Goal: Task Accomplishment & Management: Complete application form

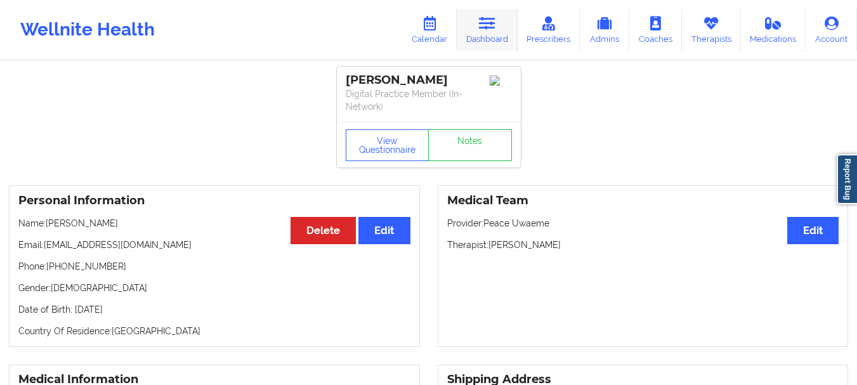
click at [484, 36] on link "Dashboard" at bounding box center [487, 30] width 61 height 42
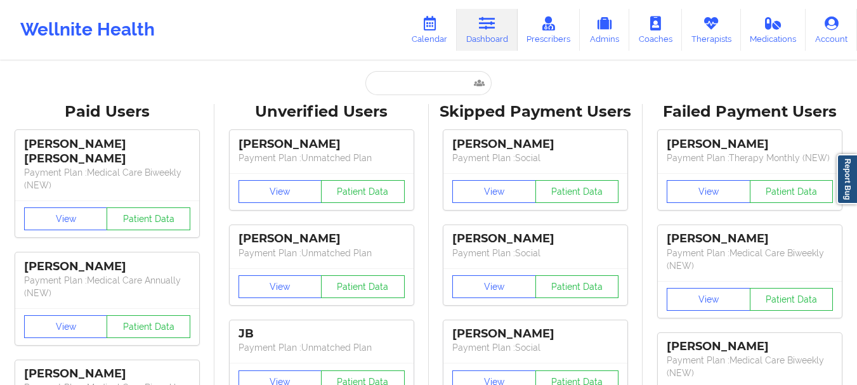
click at [389, 86] on input "text" at bounding box center [428, 83] width 126 height 24
paste input "[EMAIL_ADDRESS][DOMAIN_NAME]"
type input "[EMAIL_ADDRESS][DOMAIN_NAME]"
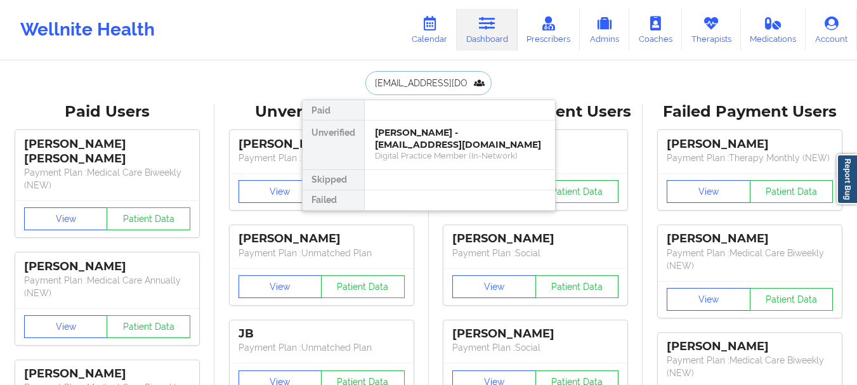
scroll to position [0, 1]
click at [442, 134] on div "[PERSON_NAME] - [EMAIL_ADDRESS][DOMAIN_NAME]" at bounding box center [460, 138] width 170 height 23
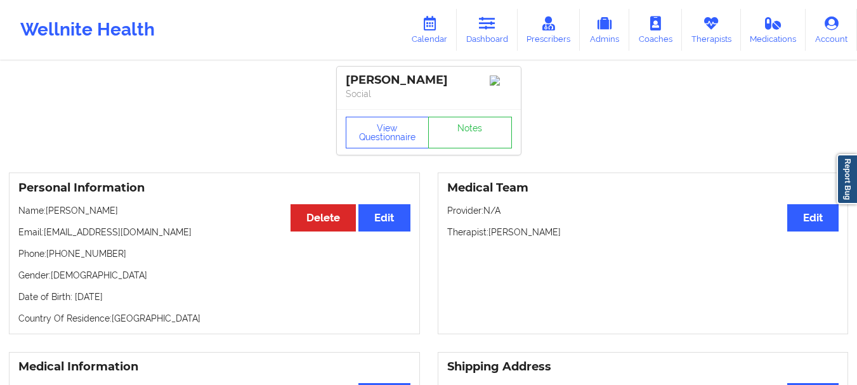
click at [147, 238] on p "Email: [EMAIL_ADDRESS][DOMAIN_NAME]" at bounding box center [214, 232] width 392 height 13
drag, startPoint x: 46, startPoint y: 240, endPoint x: 166, endPoint y: 234, distance: 120.0
click at [166, 234] on p "Email: [EMAIL_ADDRESS][DOMAIN_NAME]" at bounding box center [214, 232] width 392 height 13
copy p "[EMAIL_ADDRESS][DOMAIN_NAME]"
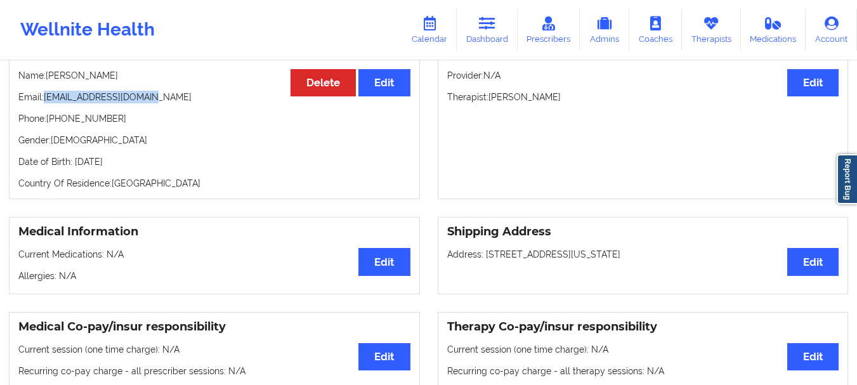
scroll to position [18, 0]
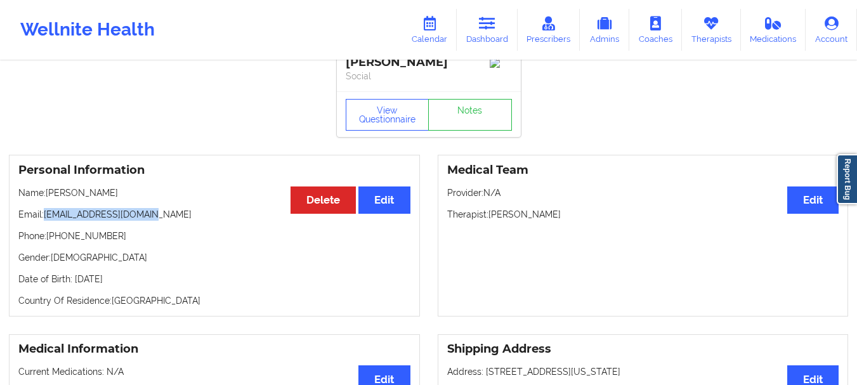
drag, startPoint x: 131, startPoint y: 194, endPoint x: 48, endPoint y: 199, distance: 83.8
click at [48, 199] on p "Name: [PERSON_NAME]" at bounding box center [214, 192] width 392 height 13
copy p "[PERSON_NAME]"
drag, startPoint x: 150, startPoint y: 214, endPoint x: 46, endPoint y: 221, distance: 104.3
click at [46, 221] on p "Email: [EMAIL_ADDRESS][DOMAIN_NAME]" at bounding box center [214, 214] width 392 height 13
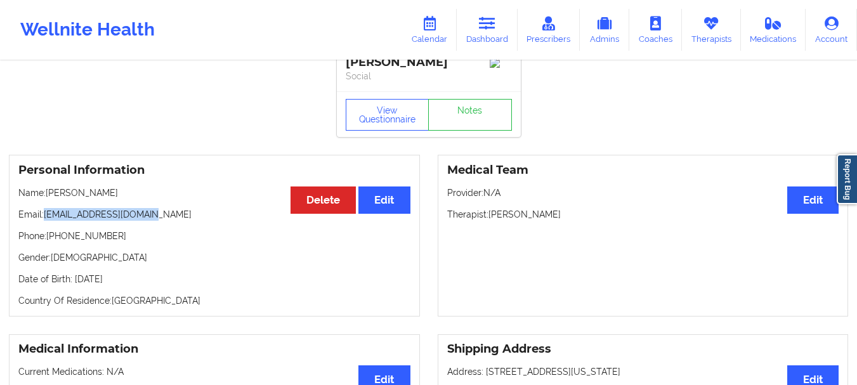
copy p "[EMAIL_ADDRESS][DOMAIN_NAME]"
drag, startPoint x: 129, startPoint y: 196, endPoint x: 46, endPoint y: 195, distance: 83.1
click at [46, 195] on p "Name: [PERSON_NAME]" at bounding box center [214, 192] width 392 height 13
copy p "[PERSON_NAME]"
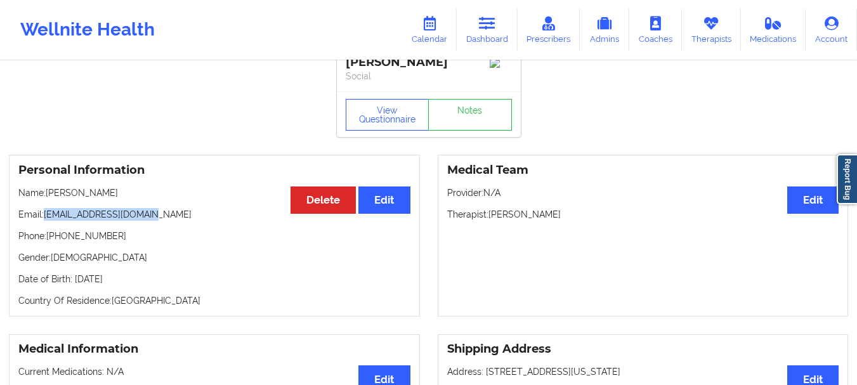
copy p "[PERSON_NAME]"
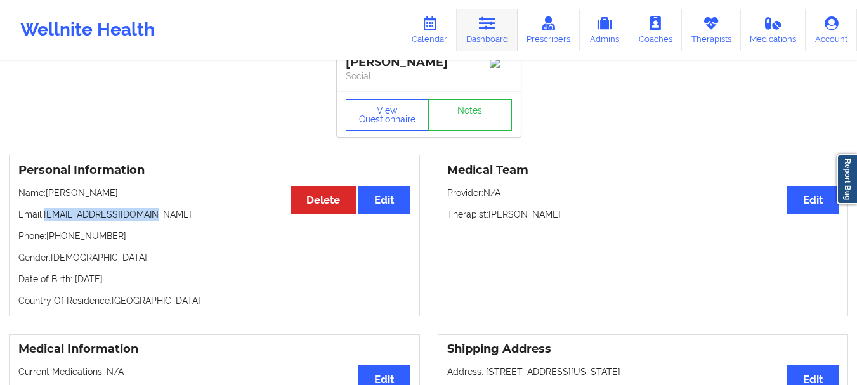
click at [470, 36] on link "Dashboard" at bounding box center [487, 30] width 61 height 42
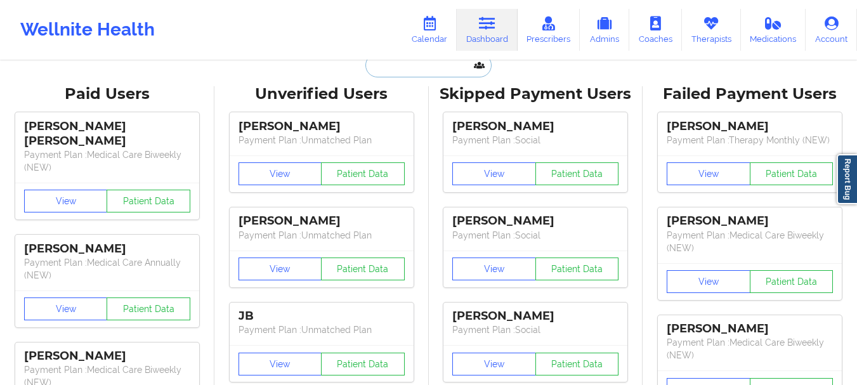
click at [399, 64] on input "text" at bounding box center [428, 65] width 126 height 24
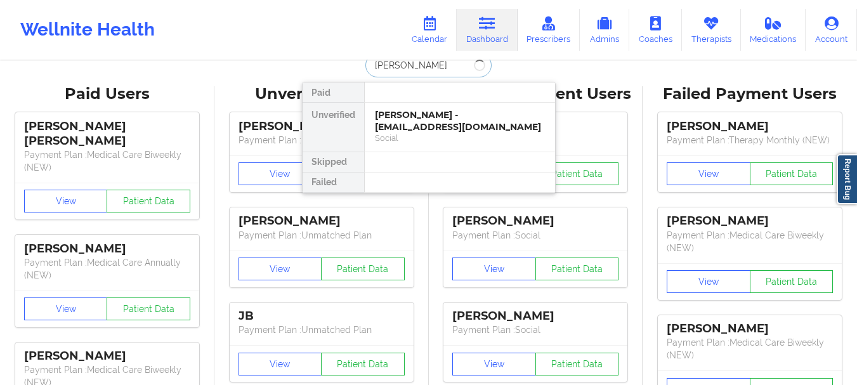
type input "[PERSON_NAME]"
click at [423, 136] on div "Social" at bounding box center [460, 138] width 170 height 11
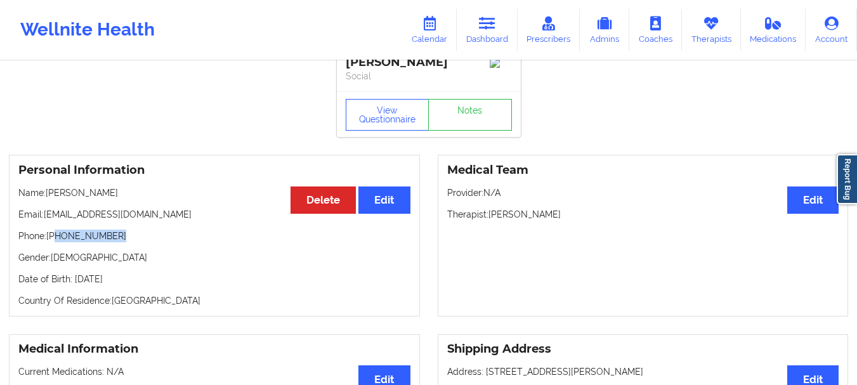
drag, startPoint x: 114, startPoint y: 238, endPoint x: 58, endPoint y: 241, distance: 55.9
click at [58, 241] on p "Phone: [PHONE_NUMBER]" at bounding box center [214, 236] width 392 height 13
drag, startPoint x: 50, startPoint y: 240, endPoint x: 72, endPoint y: 238, distance: 21.7
click at [72, 238] on p "Phone: [PHONE_NUMBER]" at bounding box center [214, 236] width 392 height 13
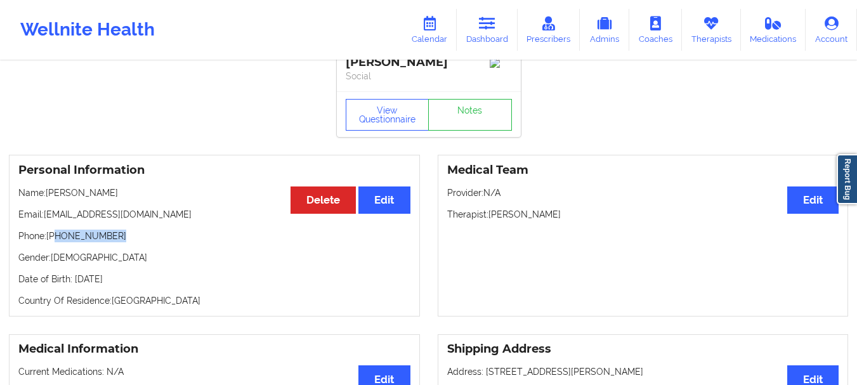
drag, startPoint x: 115, startPoint y: 240, endPoint x: 58, endPoint y: 242, distance: 57.1
click at [58, 242] on p "Phone: [PHONE_NUMBER]" at bounding box center [214, 236] width 392 height 13
click at [77, 240] on p "Phone: [PHONE_NUMBER]" at bounding box center [214, 236] width 392 height 13
drag, startPoint x: 114, startPoint y: 241, endPoint x: 48, endPoint y: 244, distance: 66.0
click at [48, 242] on p "Phone: [PHONE_NUMBER]" at bounding box center [214, 236] width 392 height 13
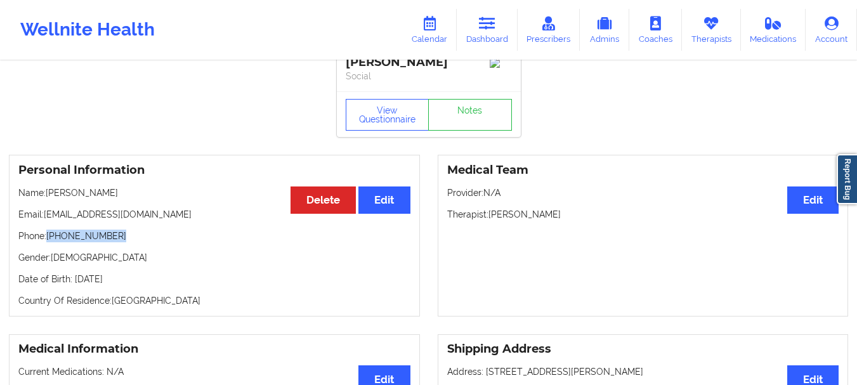
click at [58, 242] on p "Phone: [PHONE_NUMBER]" at bounding box center [214, 236] width 392 height 13
drag, startPoint x: 58, startPoint y: 244, endPoint x: 121, endPoint y: 236, distance: 63.3
click at [121, 236] on p "Phone: [PHONE_NUMBER]" at bounding box center [214, 236] width 392 height 13
click at [65, 239] on p "Phone: [PHONE_NUMBER]" at bounding box center [214, 236] width 392 height 13
drag, startPoint x: 112, startPoint y: 240, endPoint x: 58, endPoint y: 241, distance: 54.6
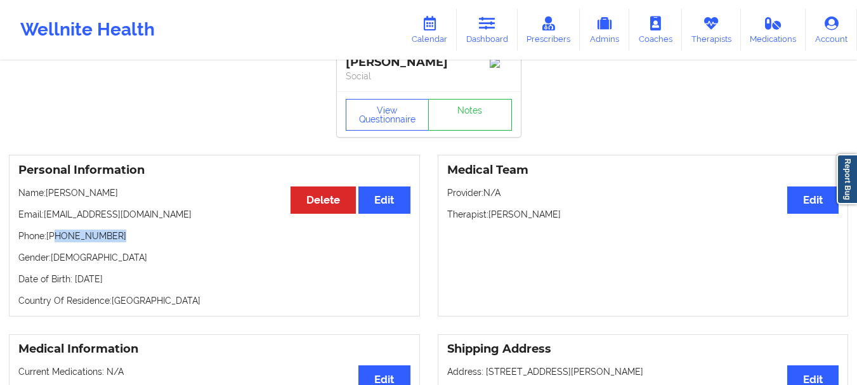
click at [58, 241] on p "Phone: [PHONE_NUMBER]" at bounding box center [214, 236] width 392 height 13
click at [67, 241] on p "Phone: [PHONE_NUMBER]" at bounding box center [214, 236] width 392 height 13
drag, startPoint x: 67, startPoint y: 241, endPoint x: 110, endPoint y: 234, distance: 44.3
click at [110, 234] on p "Phone: [PHONE_NUMBER]" at bounding box center [214, 236] width 392 height 13
drag, startPoint x: 138, startPoint y: 218, endPoint x: 47, endPoint y: 225, distance: 91.6
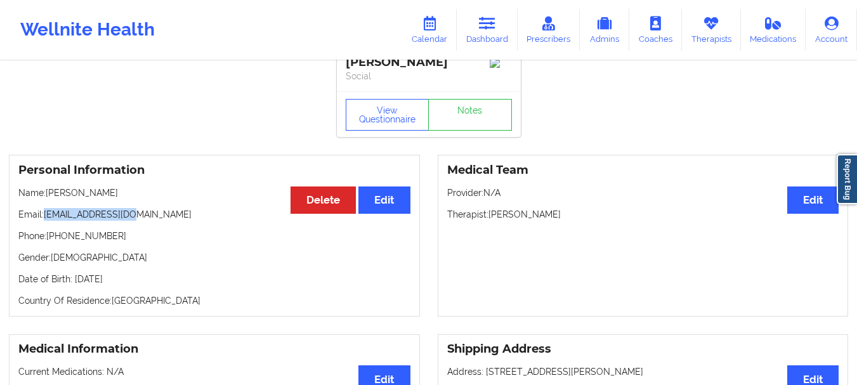
click at [47, 221] on p "Email: [EMAIL_ADDRESS][DOMAIN_NAME]" at bounding box center [214, 214] width 392 height 13
click at [518, 31] on link "Dashboard" at bounding box center [487, 30] width 61 height 42
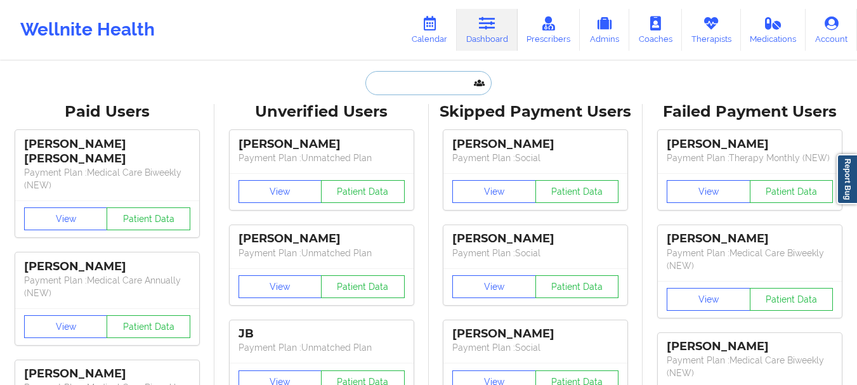
click at [438, 91] on input "text" at bounding box center [428, 83] width 126 height 24
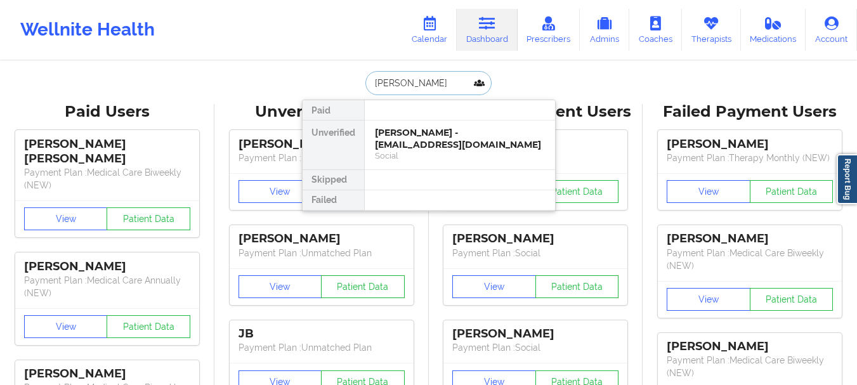
type input "[PERSON_NAME]"
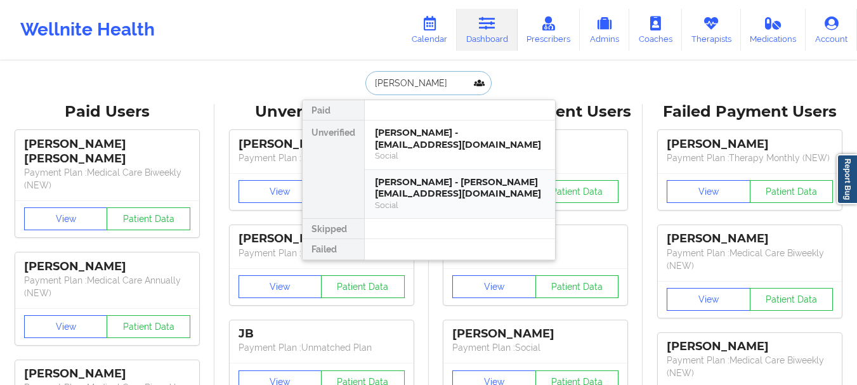
click at [424, 184] on div "[PERSON_NAME] - [PERSON_NAME][EMAIL_ADDRESS][DOMAIN_NAME]" at bounding box center [460, 187] width 170 height 23
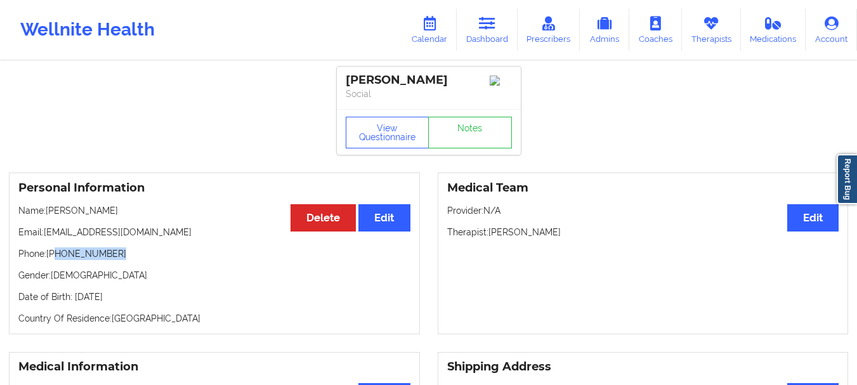
drag, startPoint x: 117, startPoint y: 258, endPoint x: 56, endPoint y: 263, distance: 61.1
click at [56, 260] on p "Phone: [PHONE_NUMBER]" at bounding box center [214, 253] width 392 height 13
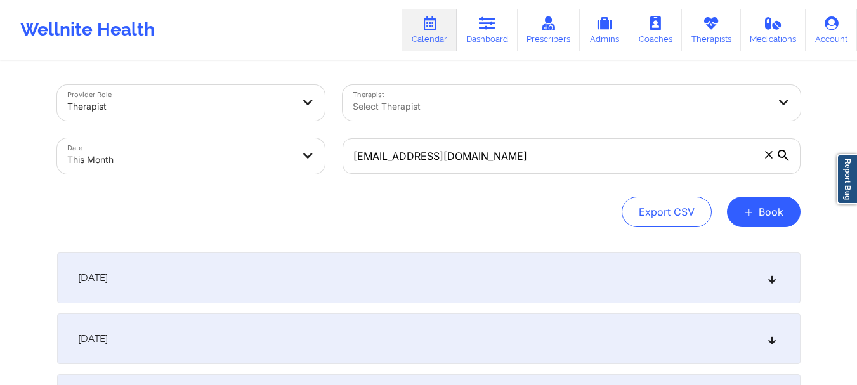
click at [762, 159] on span at bounding box center [768, 154] width 13 height 13
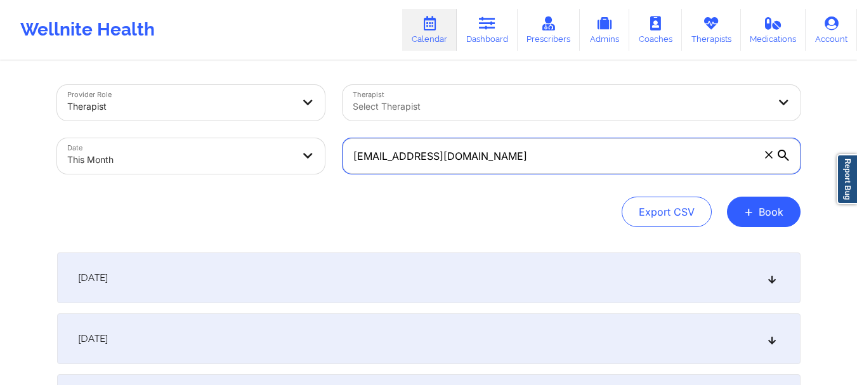
click at [762, 159] on input "[EMAIL_ADDRESS][DOMAIN_NAME]" at bounding box center [572, 156] width 458 height 36
drag, startPoint x: 435, startPoint y: 164, endPoint x: 371, endPoint y: 162, distance: 64.1
click at [435, 164] on input "text" at bounding box center [572, 156] width 458 height 36
paste input "[EMAIL_ADDRESS][DOMAIN_NAME]"
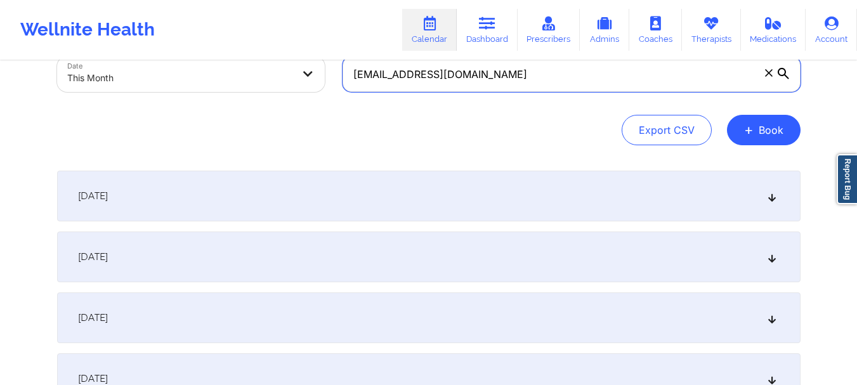
scroll to position [94, 0]
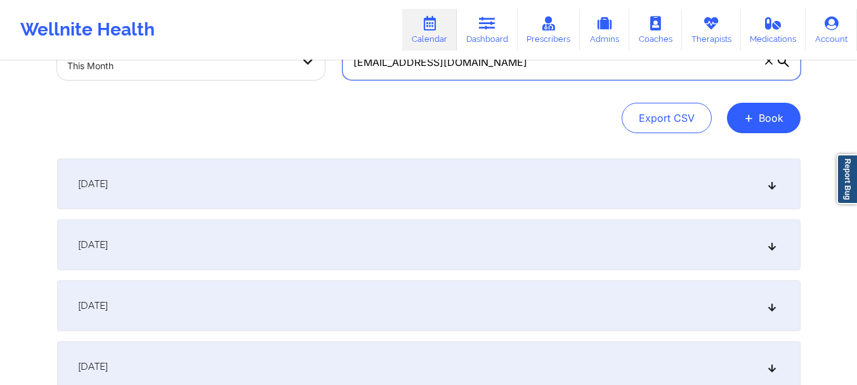
type input "[EMAIL_ADDRESS][DOMAIN_NAME]"
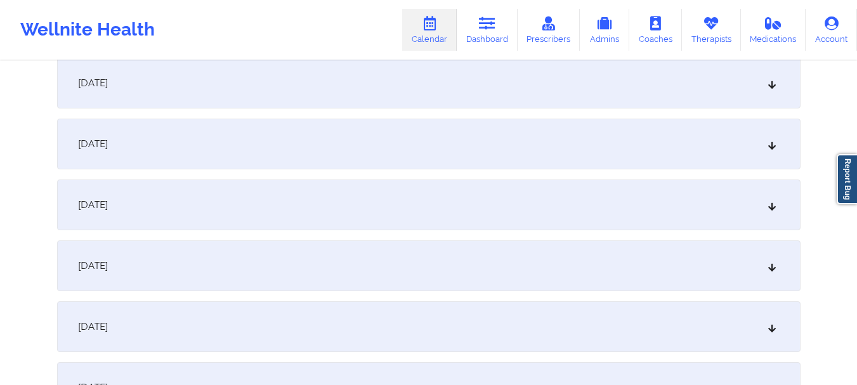
scroll to position [641, 0]
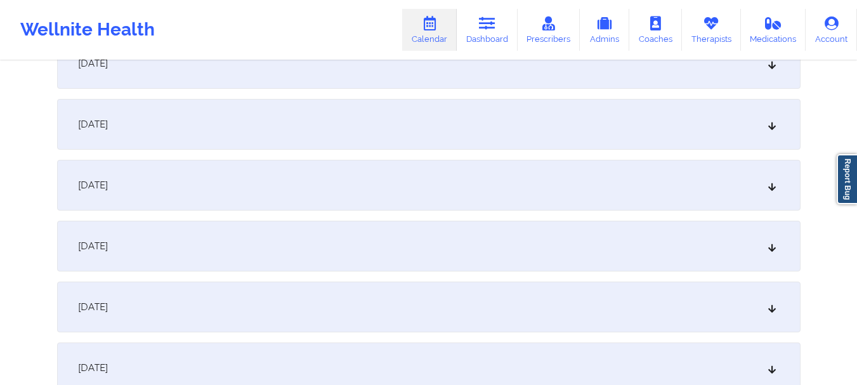
click at [772, 196] on div "October 10, 2025" at bounding box center [428, 185] width 743 height 51
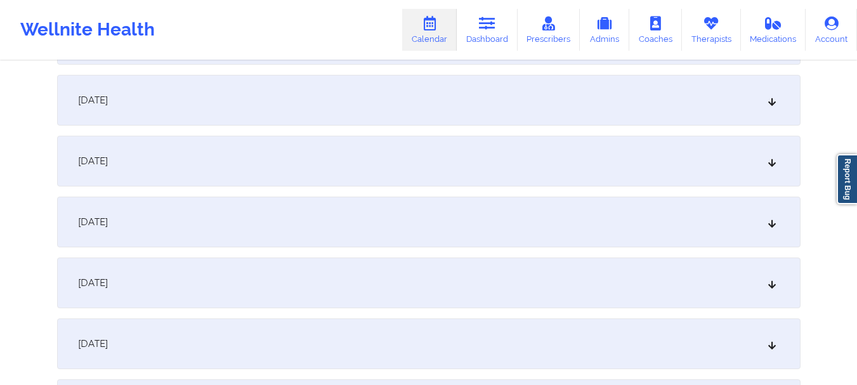
scroll to position [1653, 0]
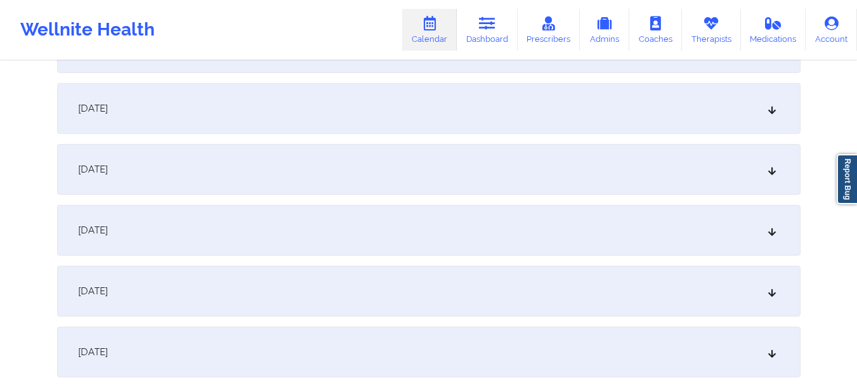
click at [780, 172] on div "October 24, 2025" at bounding box center [428, 169] width 743 height 51
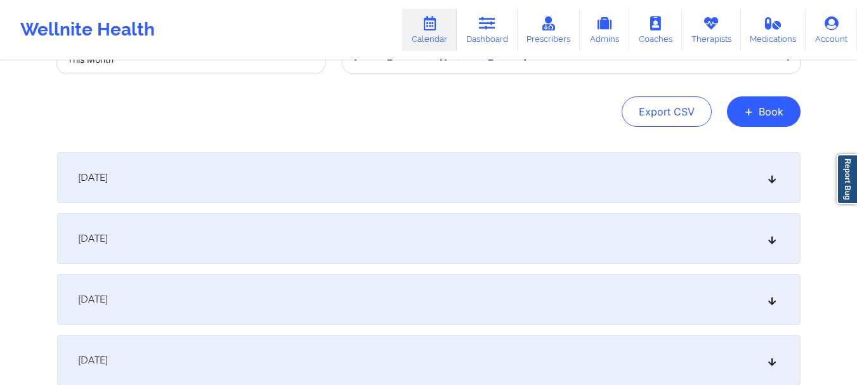
scroll to position [105, 0]
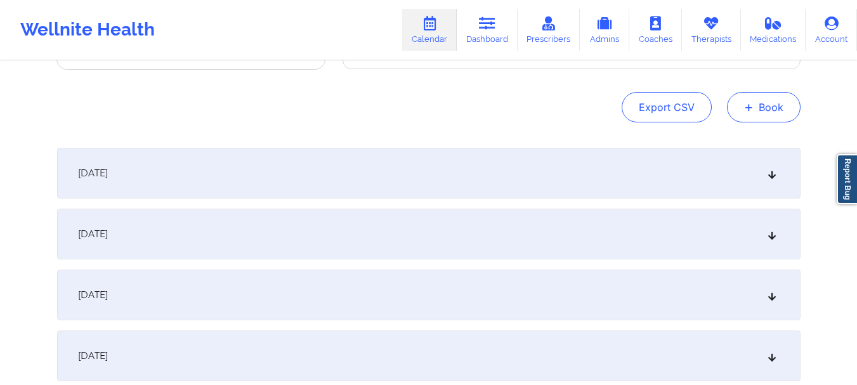
click at [756, 106] on button "+ Book" at bounding box center [764, 107] width 74 height 30
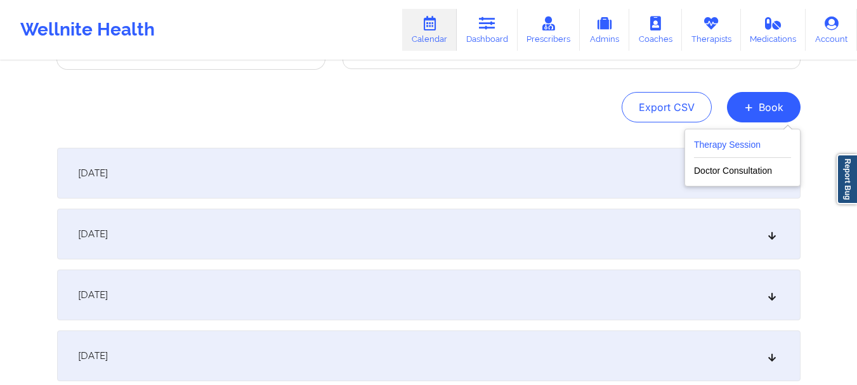
click at [735, 150] on button "Therapy Session" at bounding box center [742, 147] width 97 height 21
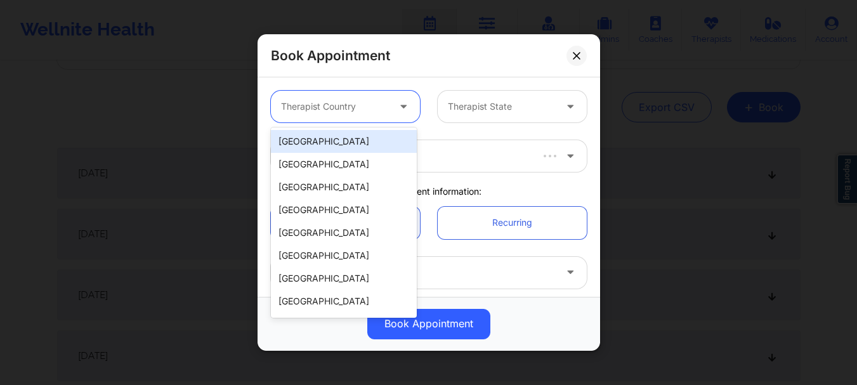
click at [404, 108] on icon at bounding box center [403, 104] width 13 height 11
click at [370, 141] on div "[GEOGRAPHIC_DATA]" at bounding box center [344, 141] width 146 height 23
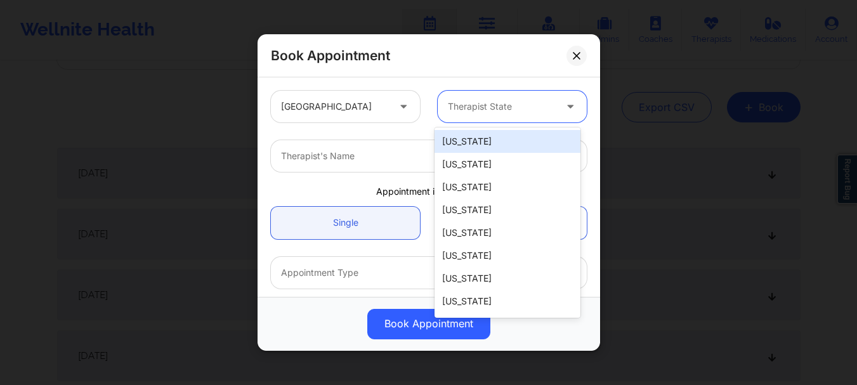
click at [506, 93] on div "Therapist State" at bounding box center [497, 107] width 119 height 32
type input "new"
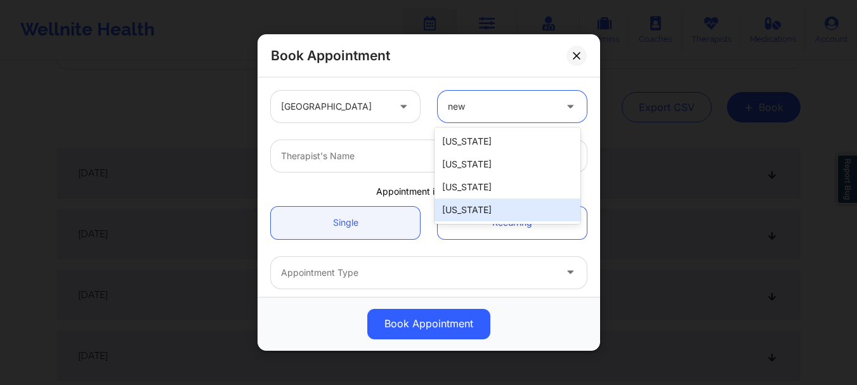
click at [474, 209] on div "[US_STATE]" at bounding box center [507, 210] width 146 height 23
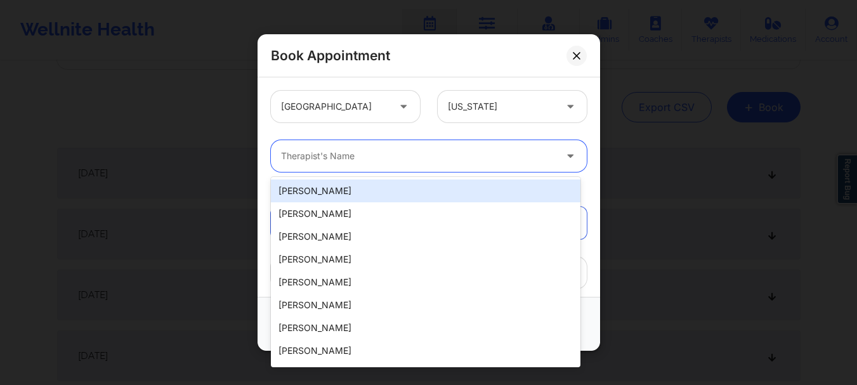
click at [332, 160] on div at bounding box center [418, 155] width 274 height 15
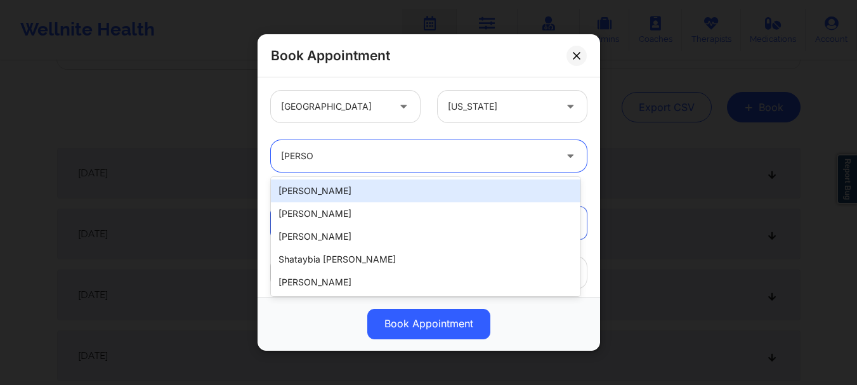
type input "stanley"
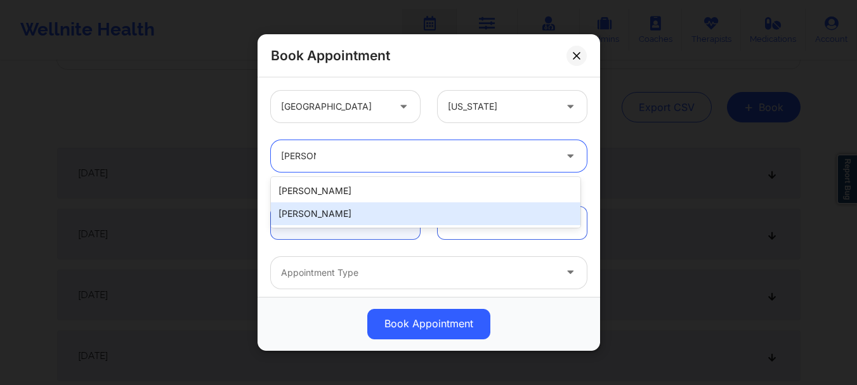
click at [318, 214] on div "Stanley Pearlberg" at bounding box center [426, 213] width 310 height 23
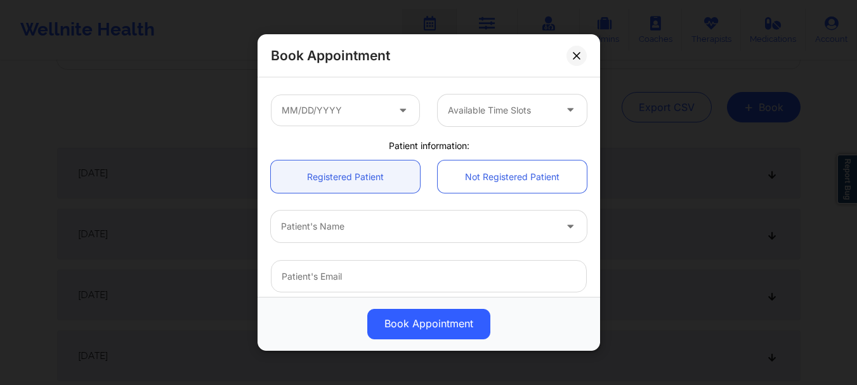
scroll to position [241, 0]
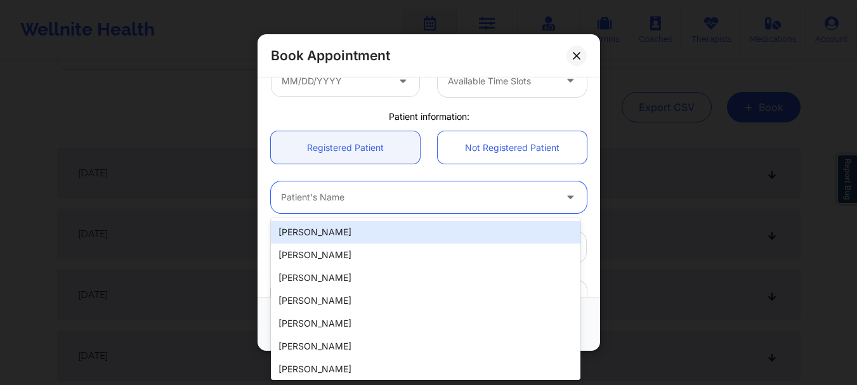
click at [408, 199] on div at bounding box center [418, 197] width 274 height 15
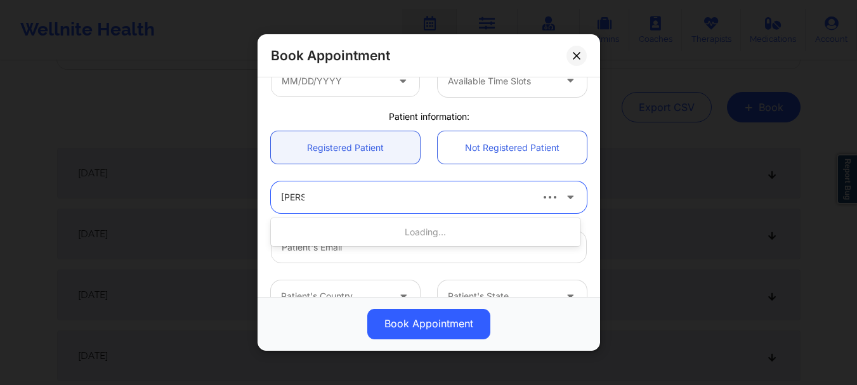
type input "alberto"
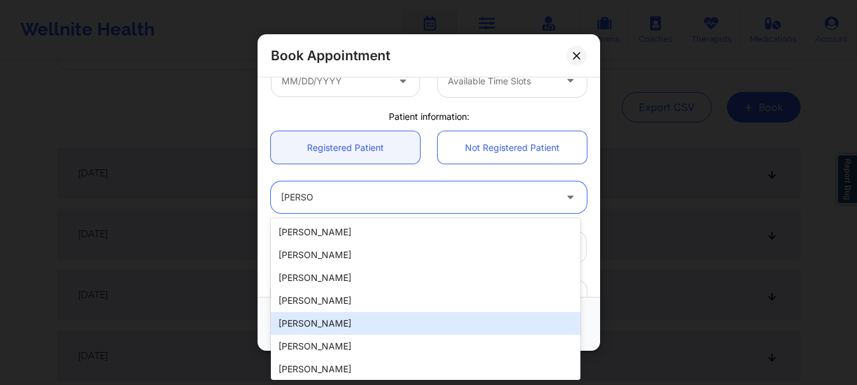
click at [344, 315] on div "[PERSON_NAME]" at bounding box center [426, 323] width 310 height 23
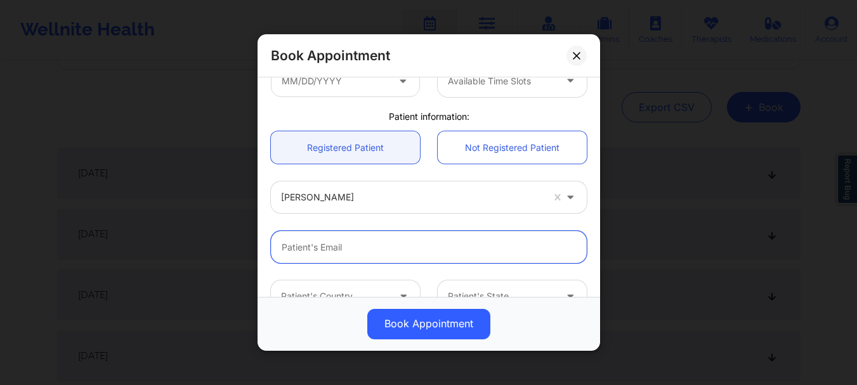
click at [334, 263] on input "email" at bounding box center [429, 247] width 316 height 32
click at [334, 250] on input "email" at bounding box center [429, 247] width 316 height 32
paste input "[EMAIL_ADDRESS][DOMAIN_NAME]"
type input "[EMAIL_ADDRESS][DOMAIN_NAME]"
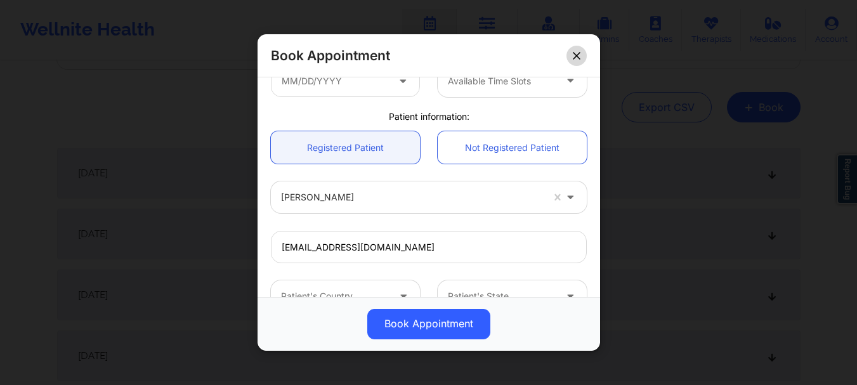
click at [581, 60] on button at bounding box center [576, 56] width 20 height 20
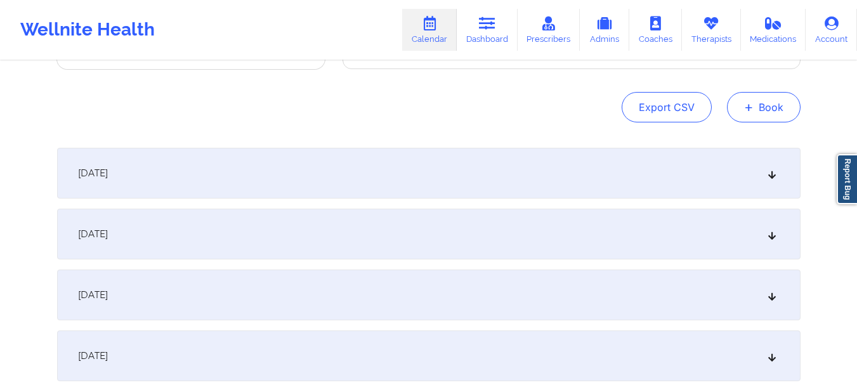
click at [753, 104] on span "+" at bounding box center [749, 106] width 10 height 7
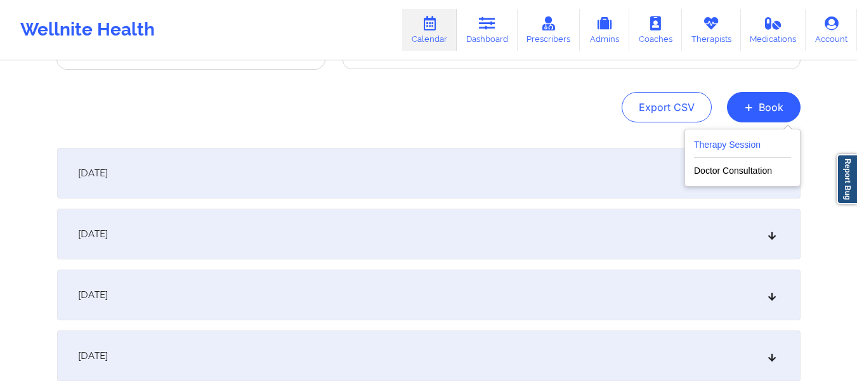
click at [731, 141] on button "Therapy Session" at bounding box center [742, 147] width 97 height 21
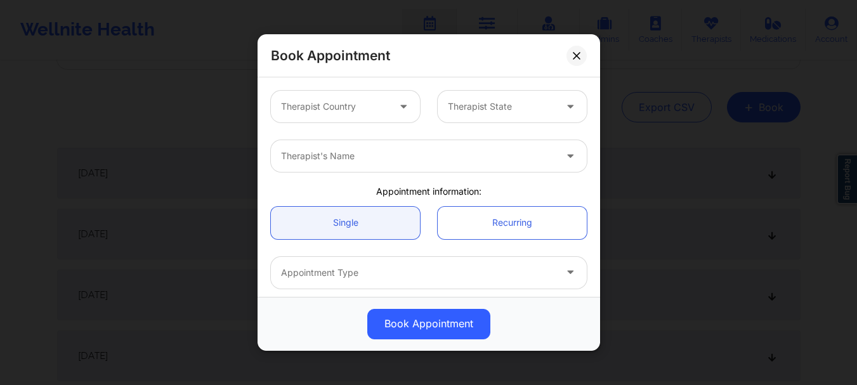
click at [375, 108] on div at bounding box center [334, 106] width 107 height 15
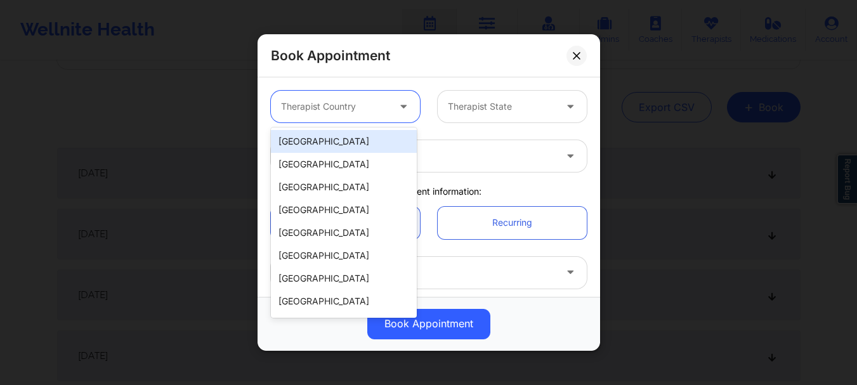
click at [355, 144] on div "[GEOGRAPHIC_DATA]" at bounding box center [344, 141] width 146 height 23
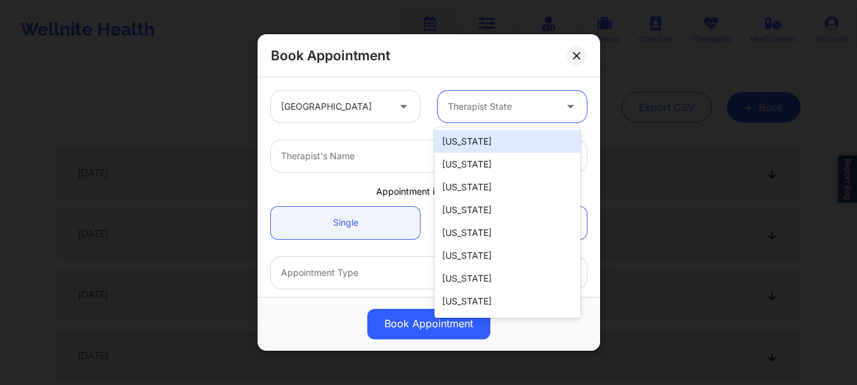
click at [488, 91] on div "Therapist State" at bounding box center [497, 107] width 119 height 32
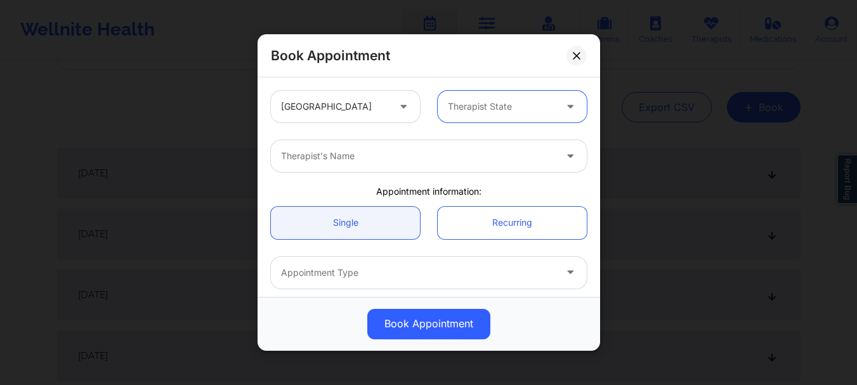
type input "b"
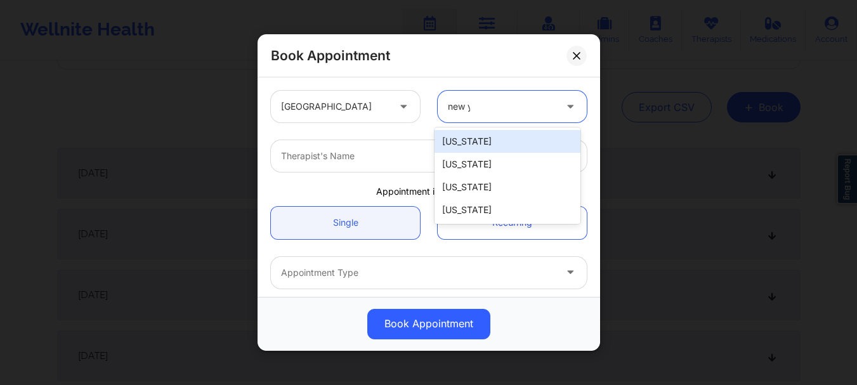
type input "new yo"
click at [488, 138] on div "[US_STATE]" at bounding box center [507, 141] width 146 height 23
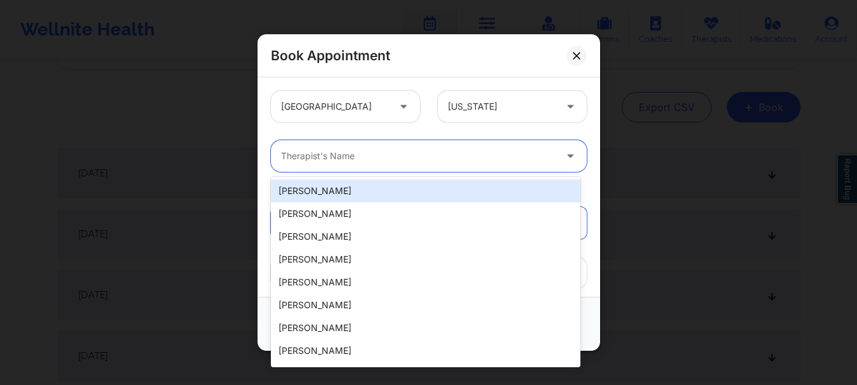
click at [427, 160] on div at bounding box center [418, 155] width 274 height 15
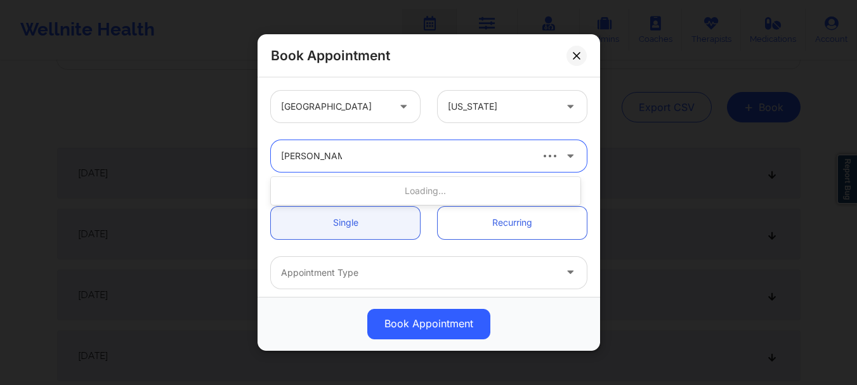
type input "stanley pearl"
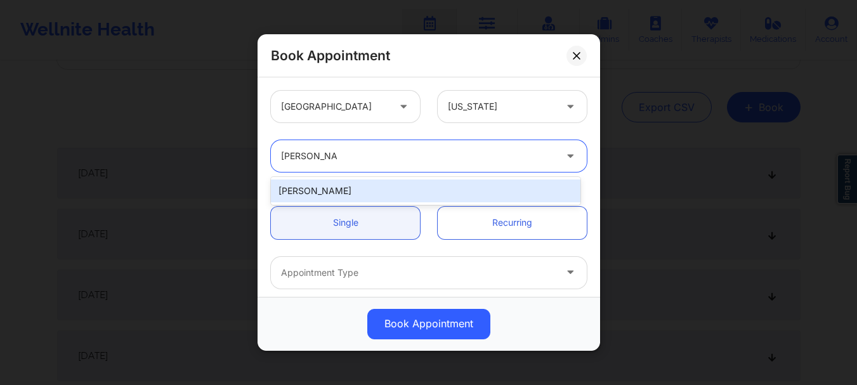
click at [344, 199] on div "Stanley Pearlberg" at bounding box center [426, 191] width 310 height 23
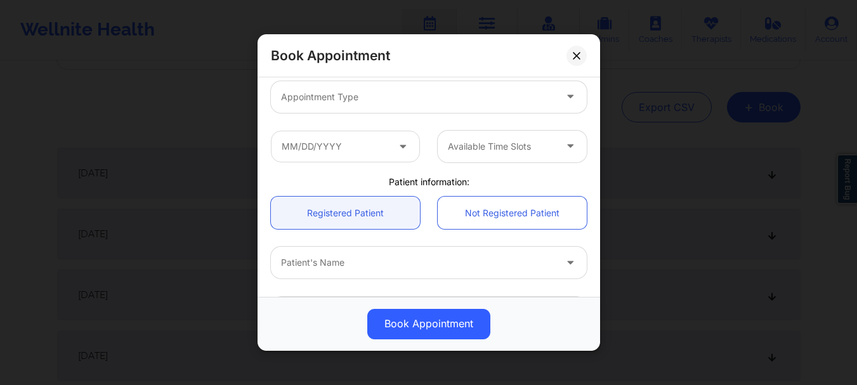
scroll to position [199, 0]
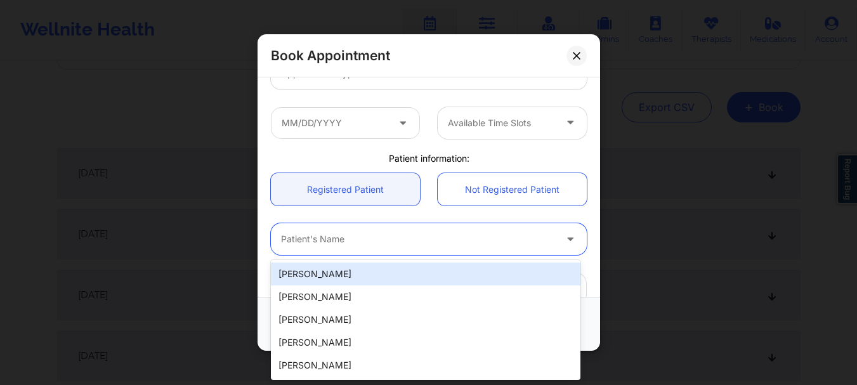
click at [434, 249] on div "Patient's Name" at bounding box center [413, 239] width 285 height 32
type input "alberto a"
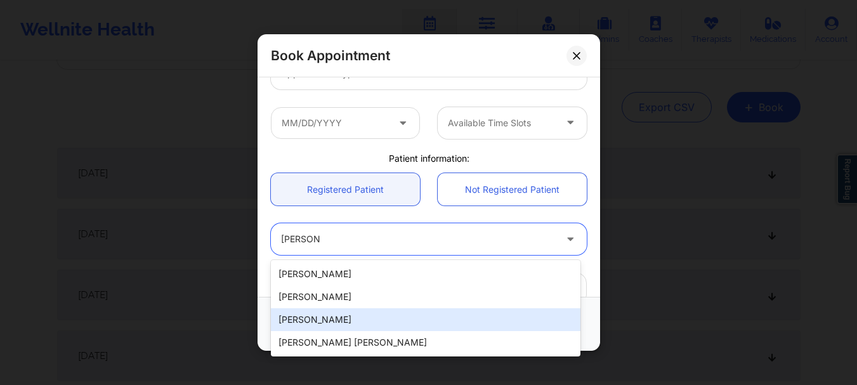
click at [362, 327] on div "[PERSON_NAME]" at bounding box center [426, 319] width 310 height 23
type input "[EMAIL_ADDRESS][DOMAIN_NAME]"
type input "[PHONE_NUMBER]"
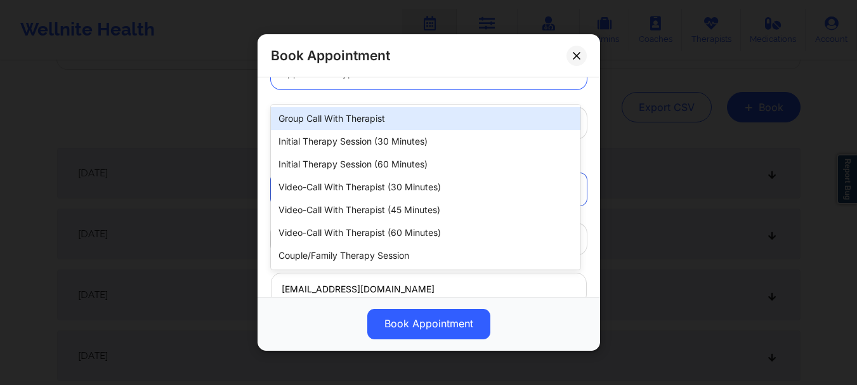
scroll to position [189, 0]
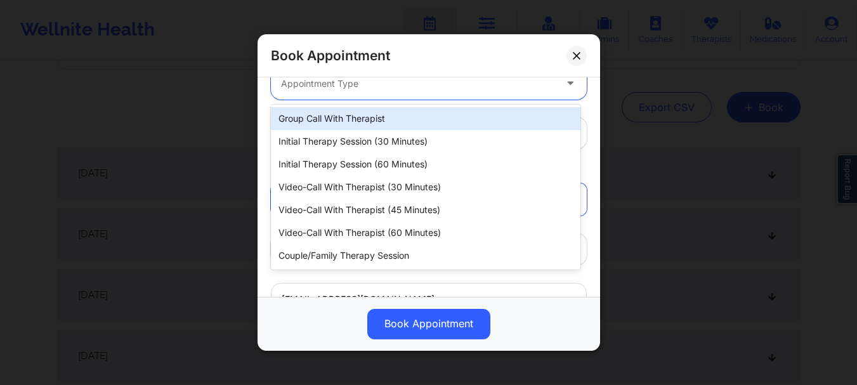
click at [353, 80] on div at bounding box center [418, 83] width 274 height 15
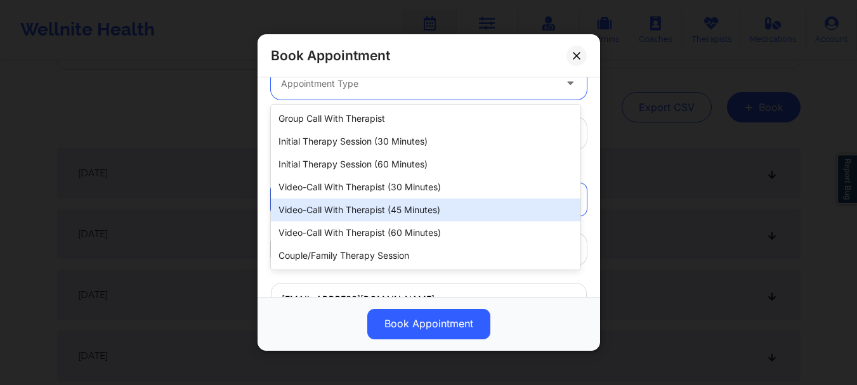
click at [350, 215] on div "Video-Call with Therapist (45 minutes)" at bounding box center [426, 210] width 310 height 23
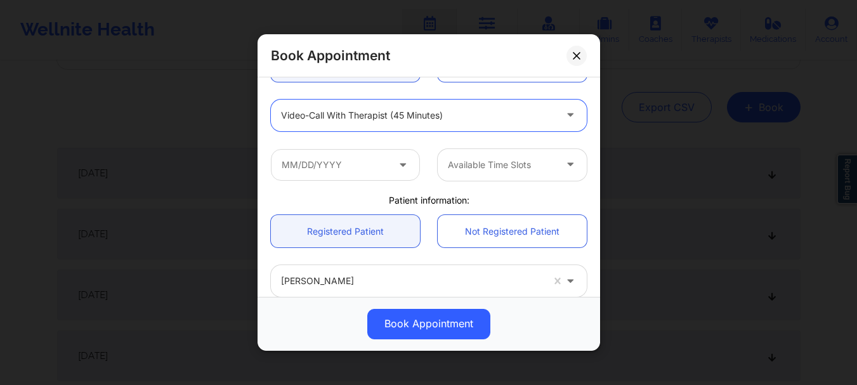
scroll to position [156, 0]
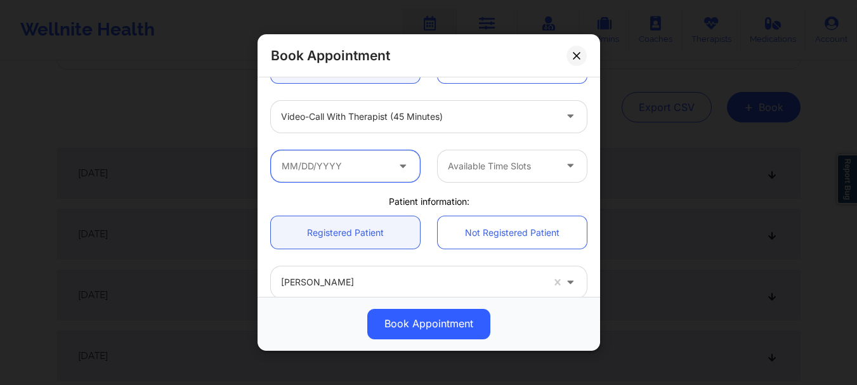
click at [369, 156] on input "text" at bounding box center [345, 166] width 149 height 32
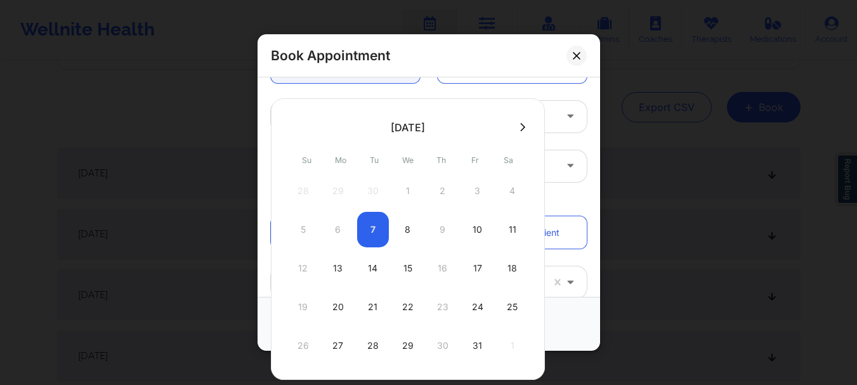
click at [516, 126] on button at bounding box center [522, 127] width 13 height 11
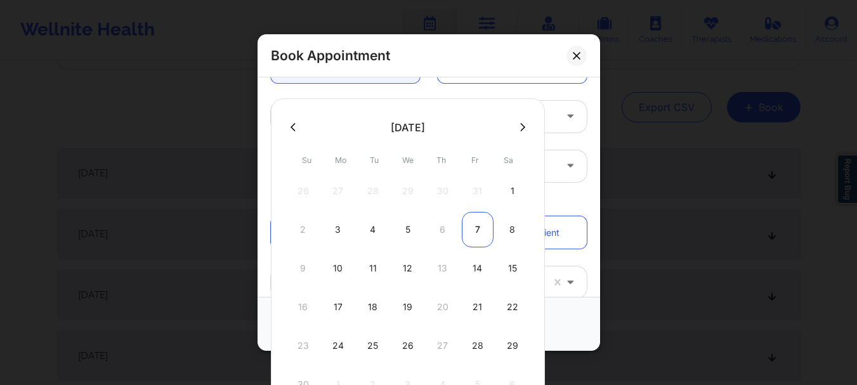
click at [477, 230] on div "7" at bounding box center [478, 230] width 32 height 36
type input "11/07/2025"
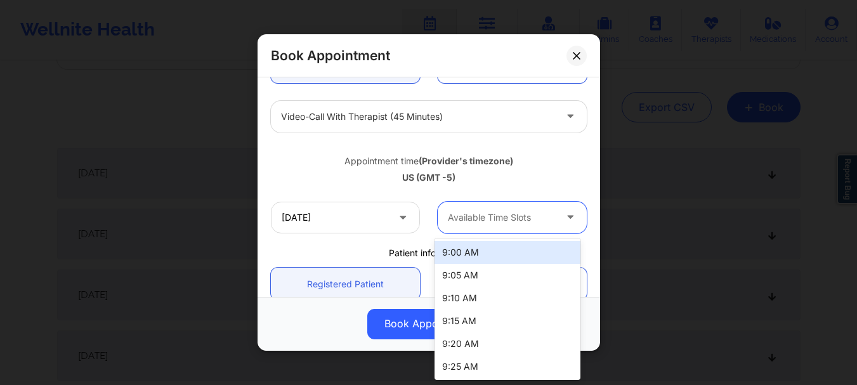
click at [539, 216] on div at bounding box center [501, 217] width 107 height 15
type input "1"
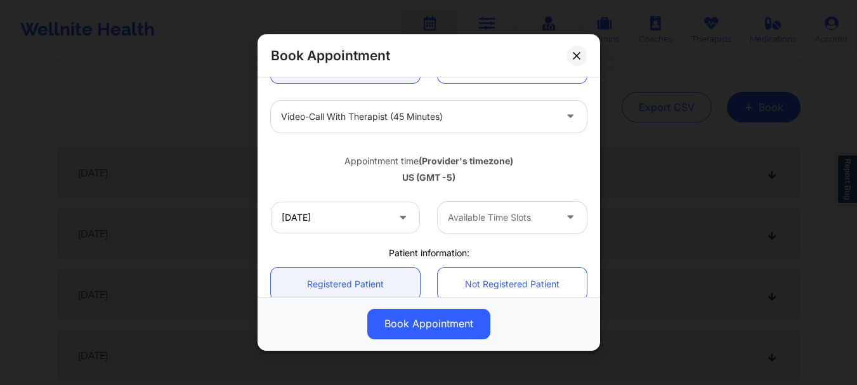
click at [545, 162] on div "Appointment time (Provider's timezone)" at bounding box center [429, 161] width 316 height 13
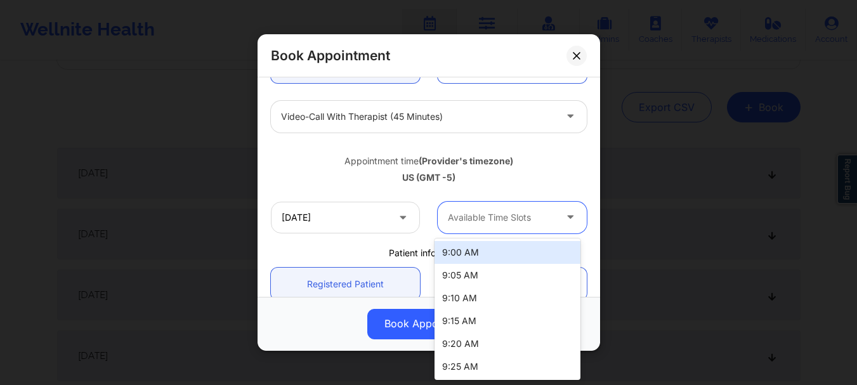
click at [470, 224] on div at bounding box center [501, 217] width 107 height 15
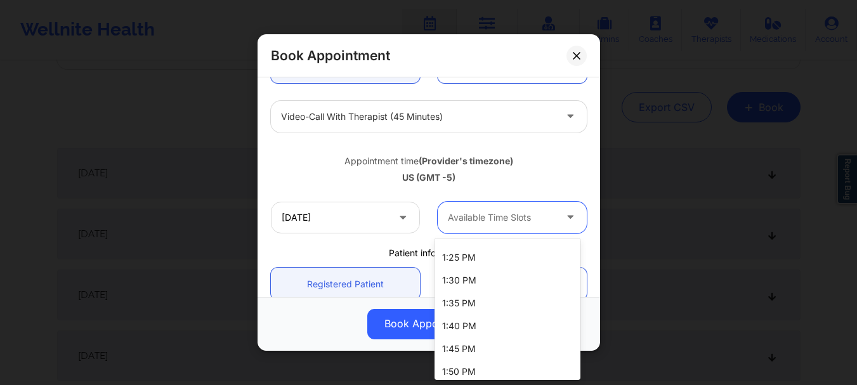
scroll to position [1213, 0]
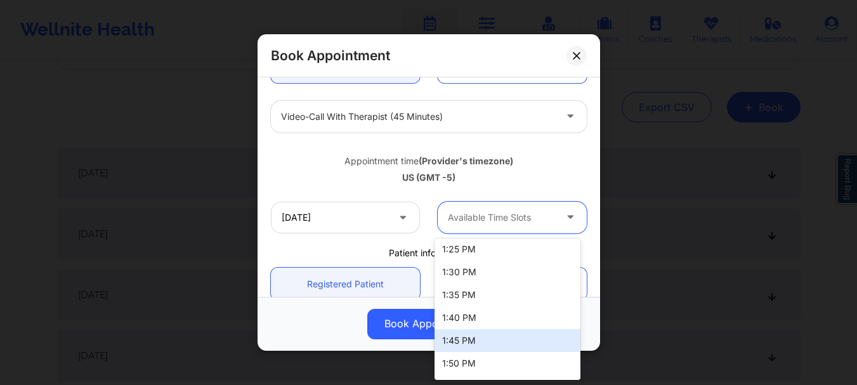
click at [537, 337] on div "1:45 PM" at bounding box center [507, 340] width 146 height 23
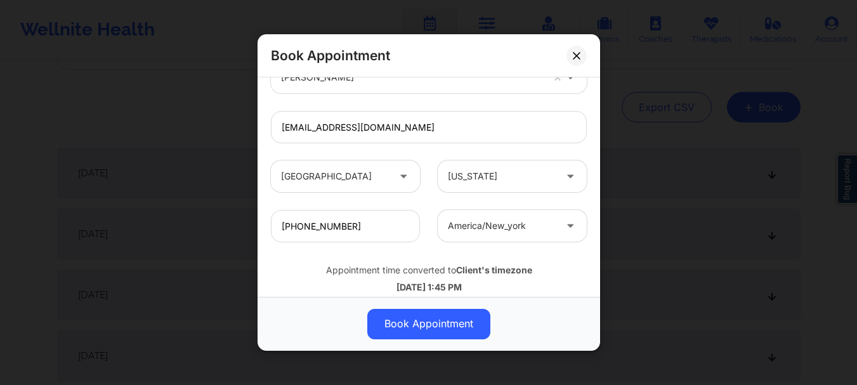
scroll to position [414, 0]
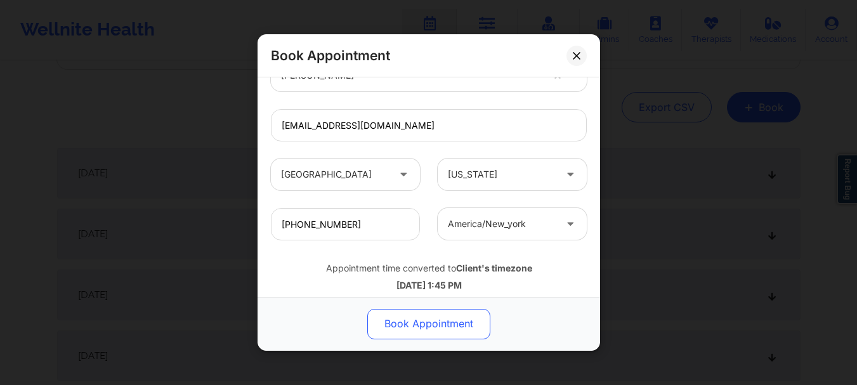
click at [417, 327] on button "Book Appointment" at bounding box center [428, 324] width 123 height 30
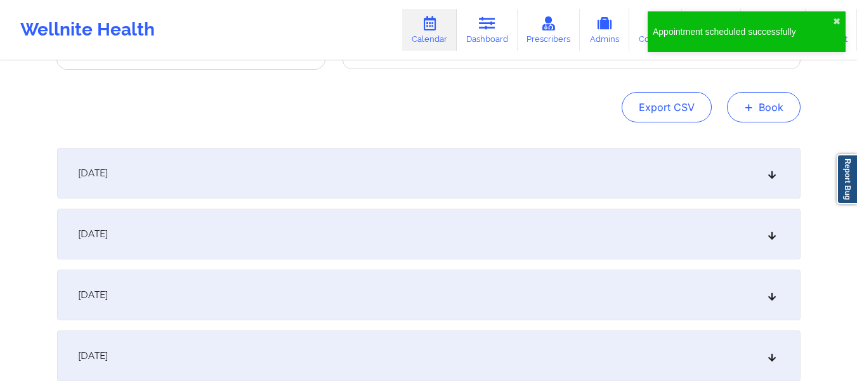
click at [750, 105] on span "+" at bounding box center [749, 106] width 10 height 7
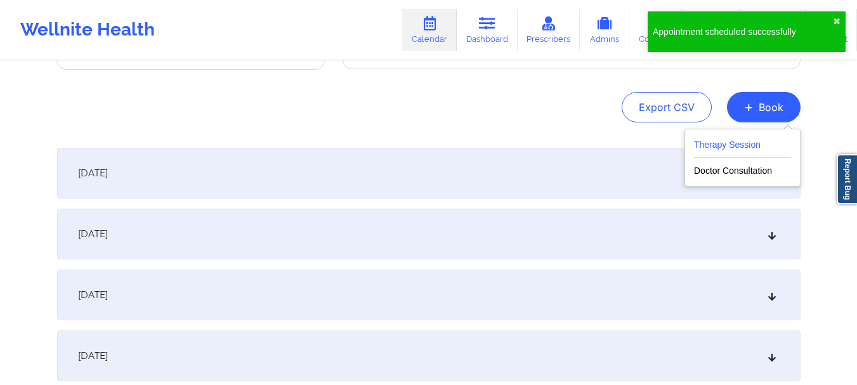
click at [724, 145] on button "Therapy Session" at bounding box center [742, 147] width 97 height 21
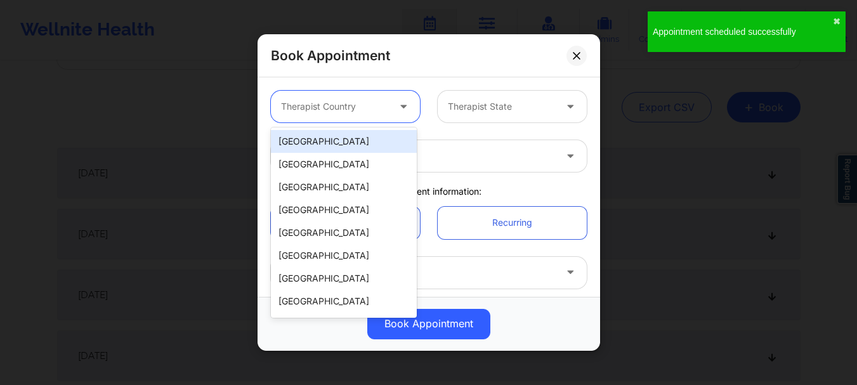
click at [351, 115] on div "Therapist Country" at bounding box center [330, 107] width 119 height 32
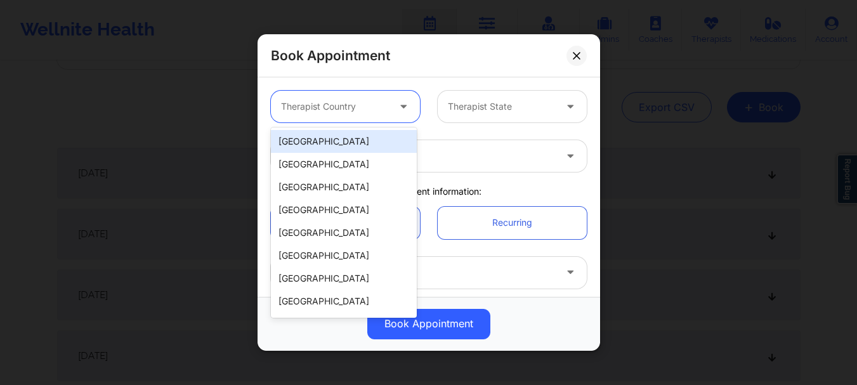
click at [343, 138] on div "[GEOGRAPHIC_DATA]" at bounding box center [344, 141] width 146 height 23
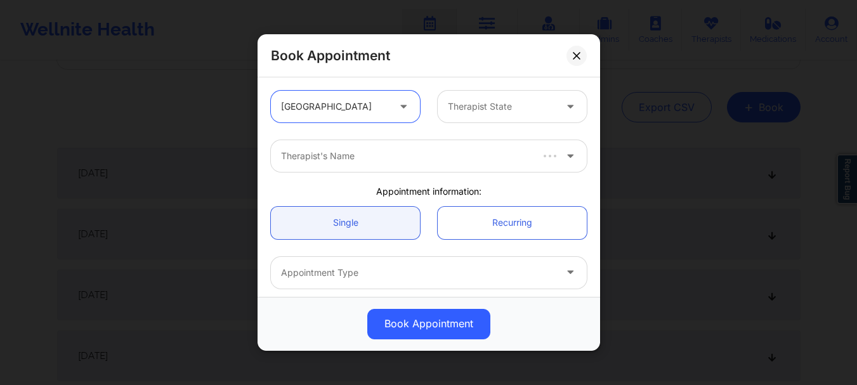
click at [455, 109] on div at bounding box center [501, 106] width 107 height 15
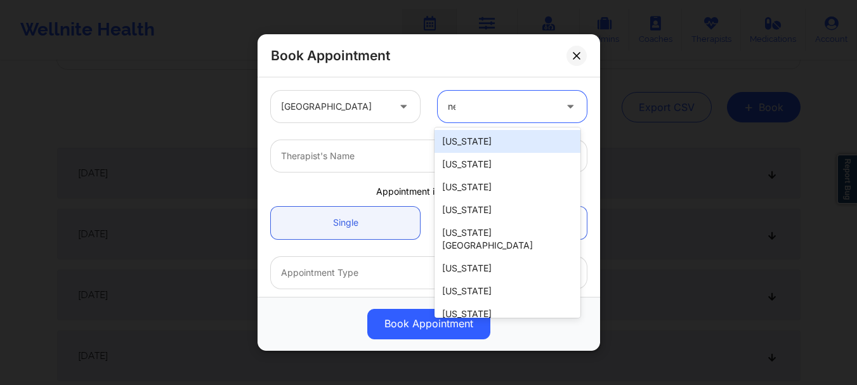
type input "new"
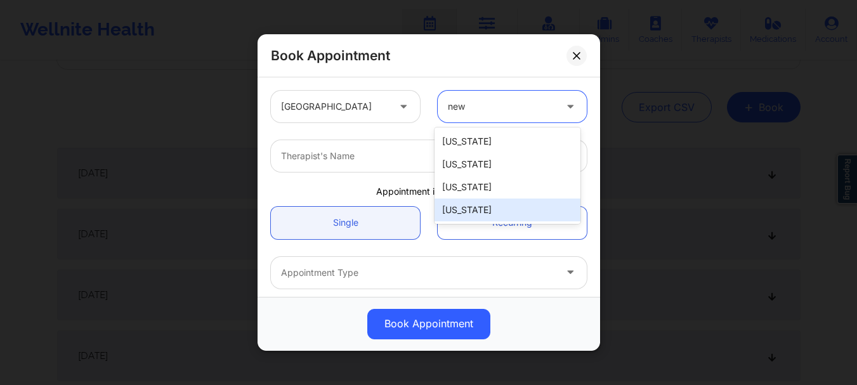
click at [463, 202] on div "[US_STATE]" at bounding box center [507, 210] width 146 height 23
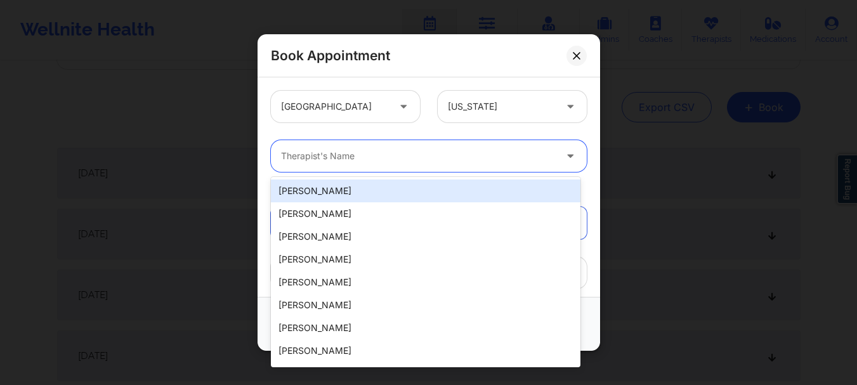
click at [340, 160] on div at bounding box center [418, 155] width 274 height 15
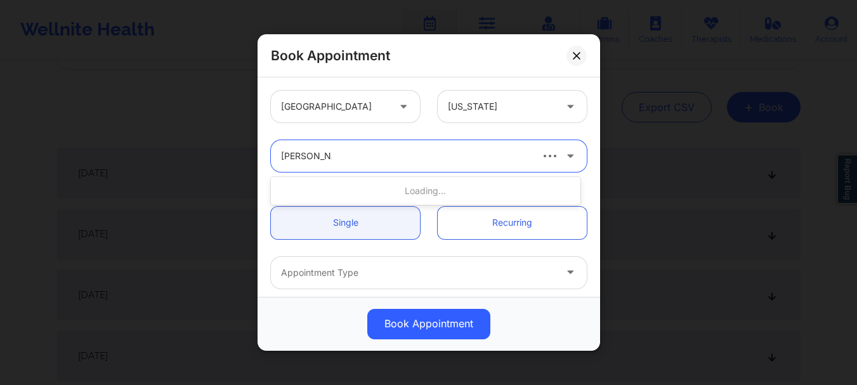
type input "stanley pearl"
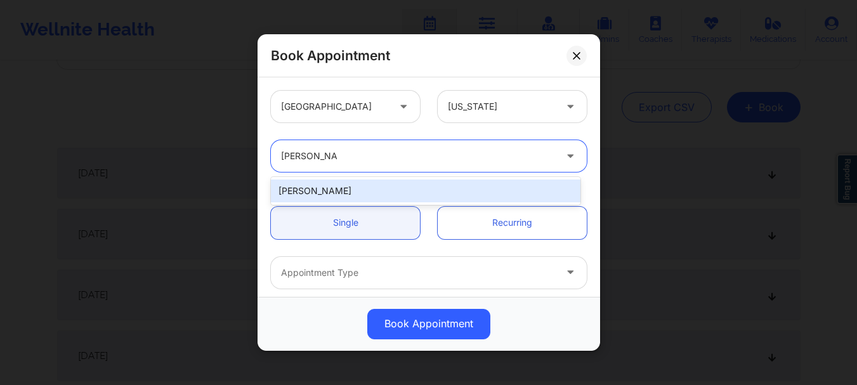
click at [341, 186] on div "Stanley Pearlberg" at bounding box center [426, 191] width 310 height 23
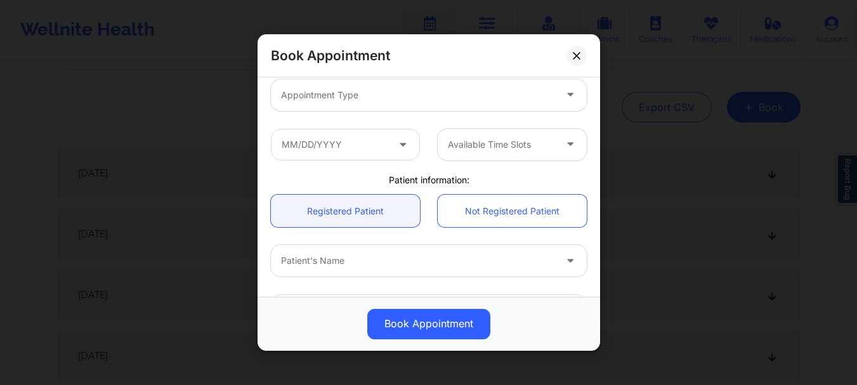
scroll to position [216, 0]
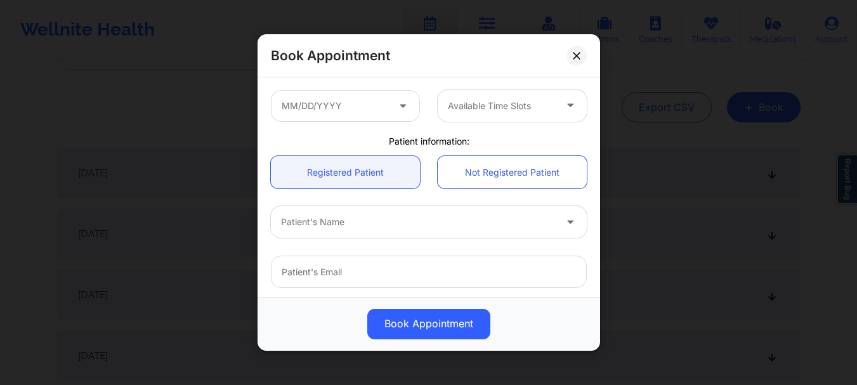
click at [393, 225] on div at bounding box center [418, 222] width 274 height 15
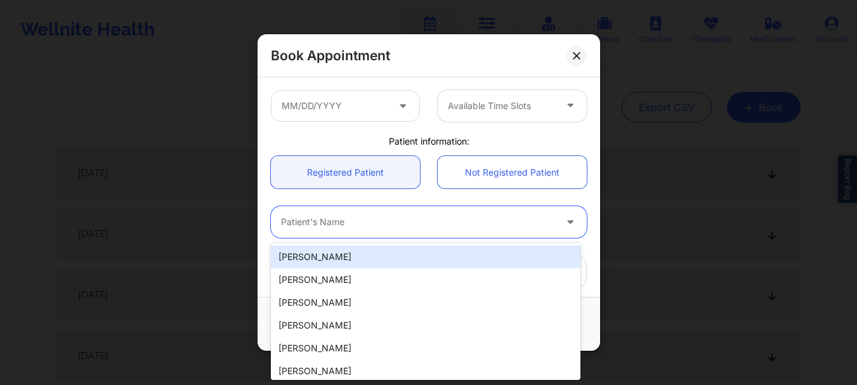
type input "s"
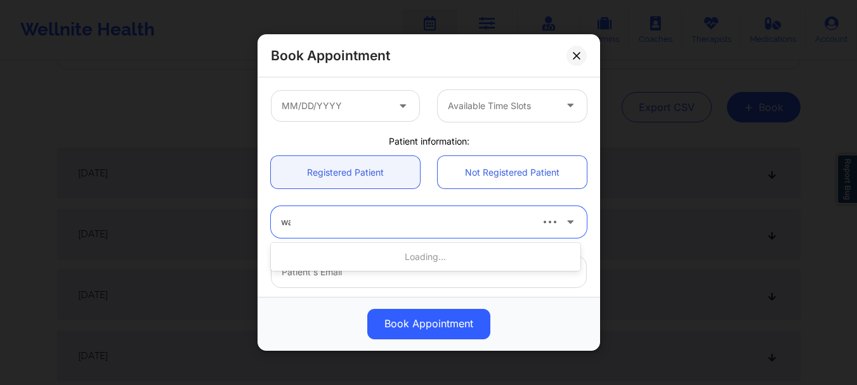
type input "w"
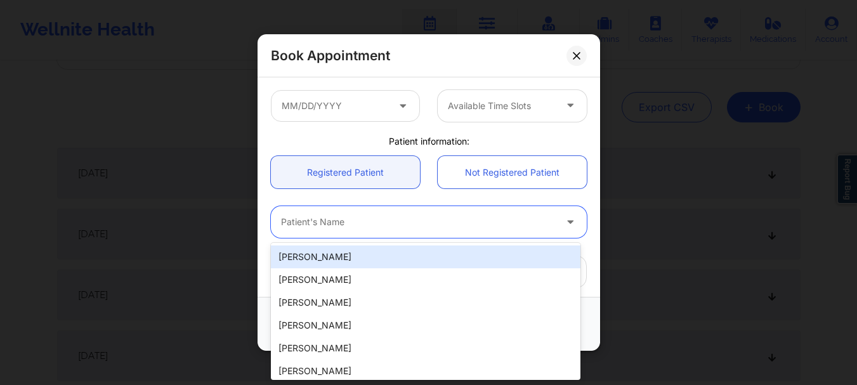
type input "s"
type input "alberto a"
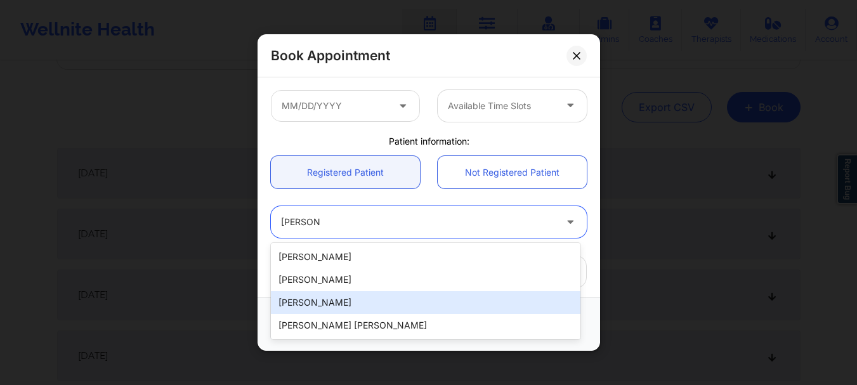
click at [353, 306] on div "[PERSON_NAME]" at bounding box center [426, 302] width 310 height 23
type input "[EMAIL_ADDRESS][DOMAIN_NAME]"
type input "[PHONE_NUMBER]"
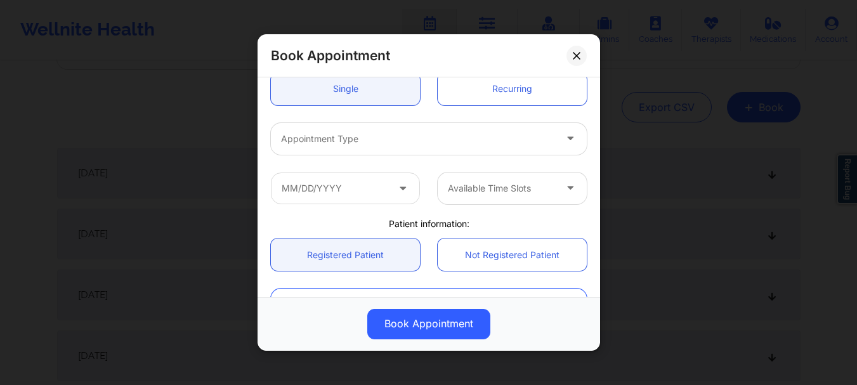
scroll to position [117, 0]
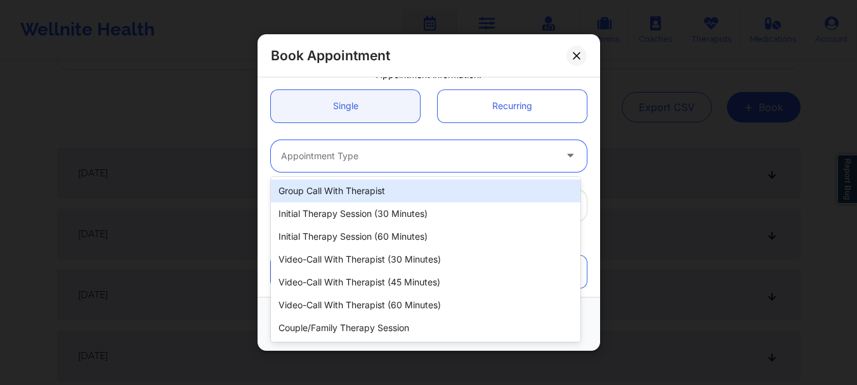
click at [415, 159] on div at bounding box center [418, 155] width 274 height 15
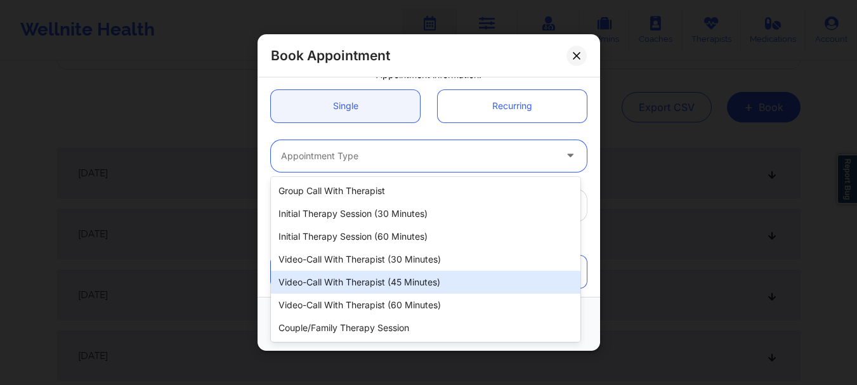
click at [405, 278] on div "Video-Call with Therapist (45 minutes)" at bounding box center [426, 282] width 310 height 23
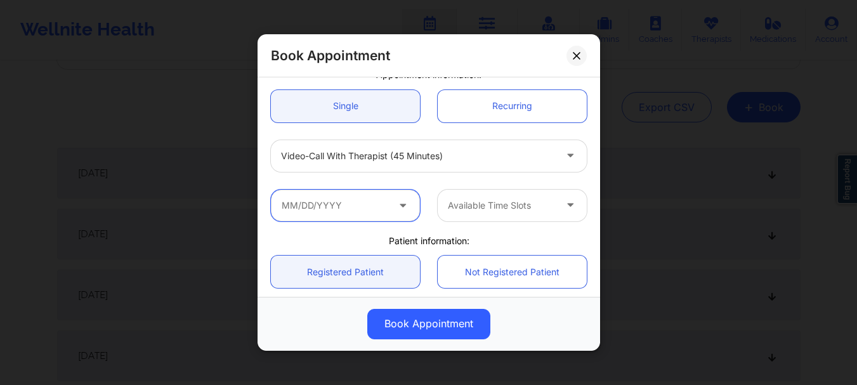
click at [338, 209] on input "text" at bounding box center [345, 206] width 149 height 32
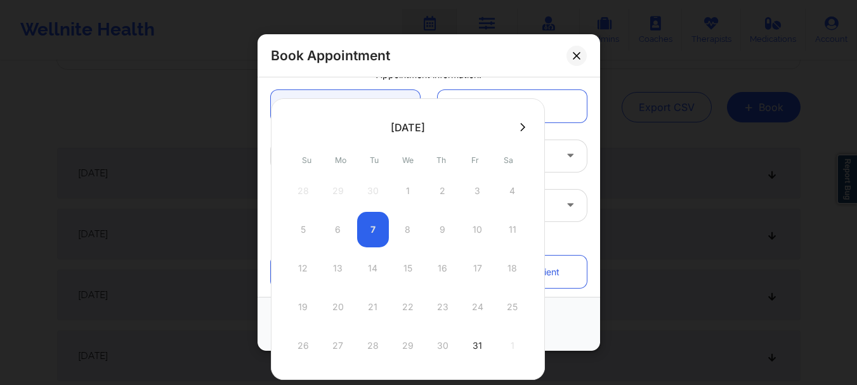
click at [520, 129] on icon at bounding box center [522, 126] width 5 height 8
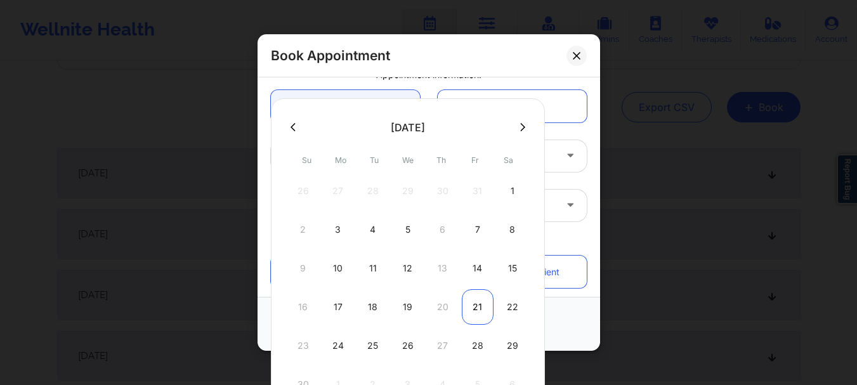
click at [478, 307] on div "21" at bounding box center [478, 307] width 32 height 36
type input "11/21/2025"
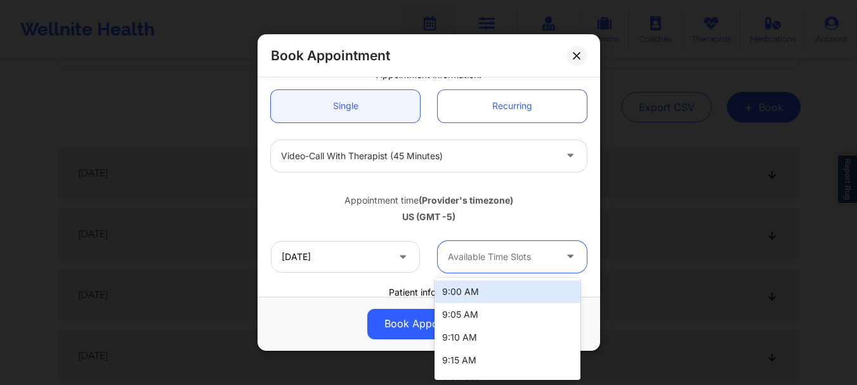
click at [532, 261] on div at bounding box center [501, 256] width 107 height 15
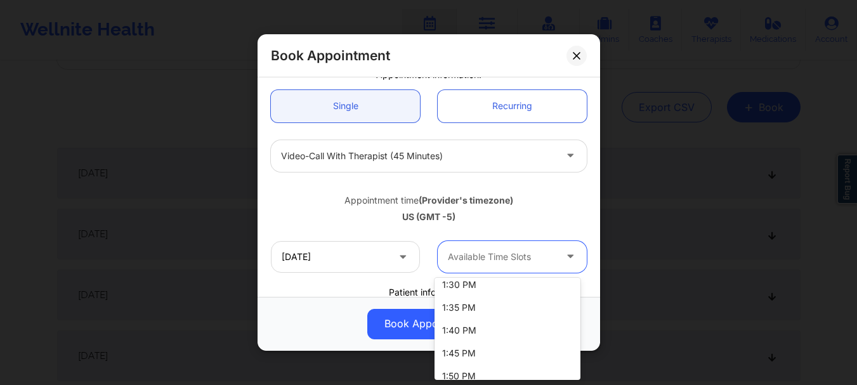
scroll to position [1277, 0]
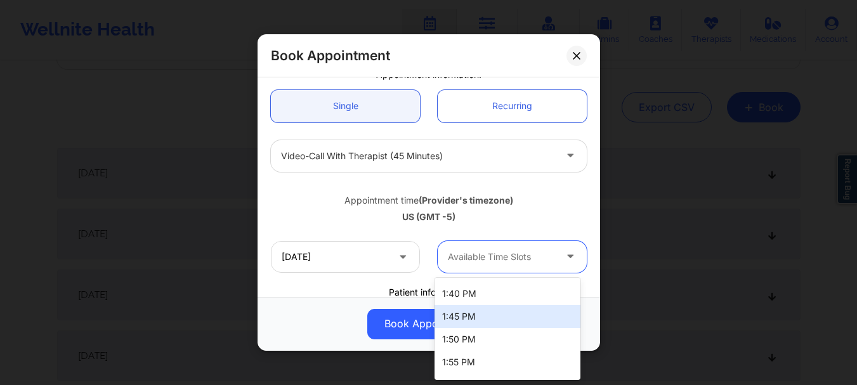
click at [514, 317] on div "1:45 PM" at bounding box center [507, 316] width 146 height 23
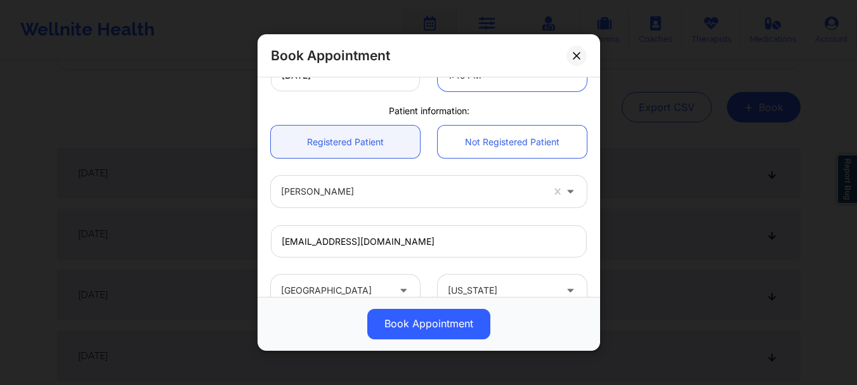
scroll to position [311, 0]
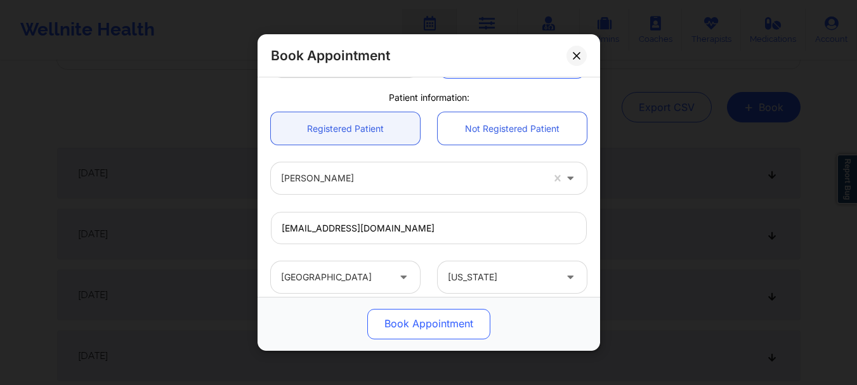
click at [436, 322] on button "Book Appointment" at bounding box center [428, 324] width 123 height 30
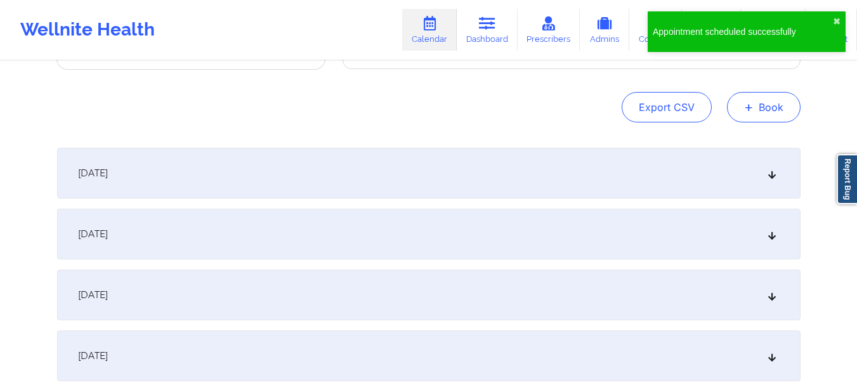
click at [749, 110] on span "+" at bounding box center [749, 106] width 10 height 7
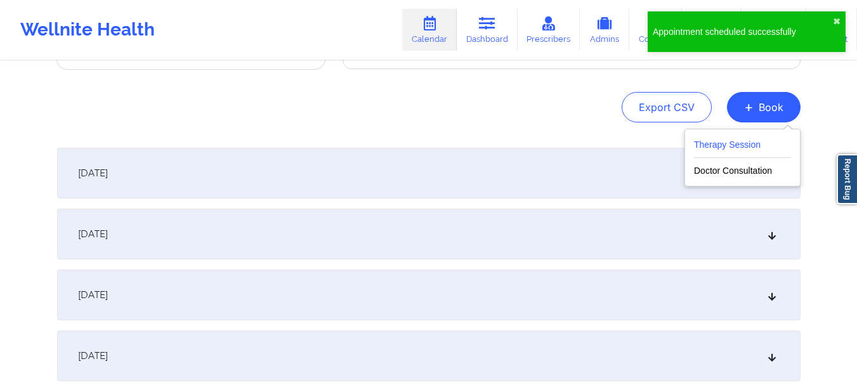
click at [731, 150] on button "Therapy Session" at bounding box center [742, 147] width 97 height 21
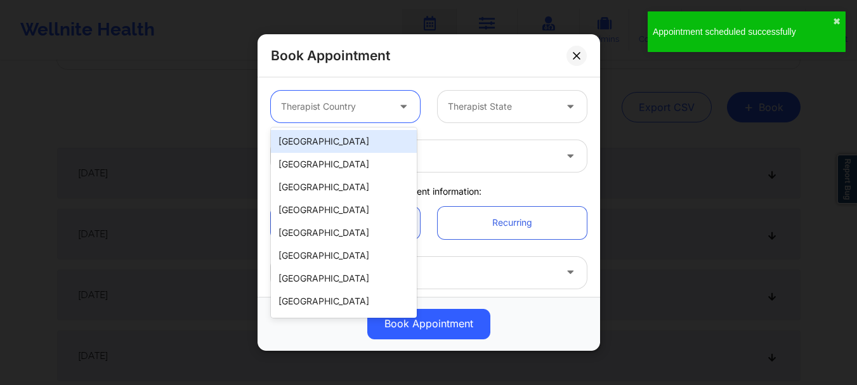
click at [373, 100] on div at bounding box center [334, 106] width 107 height 15
click at [338, 145] on div "[GEOGRAPHIC_DATA]" at bounding box center [344, 141] width 146 height 23
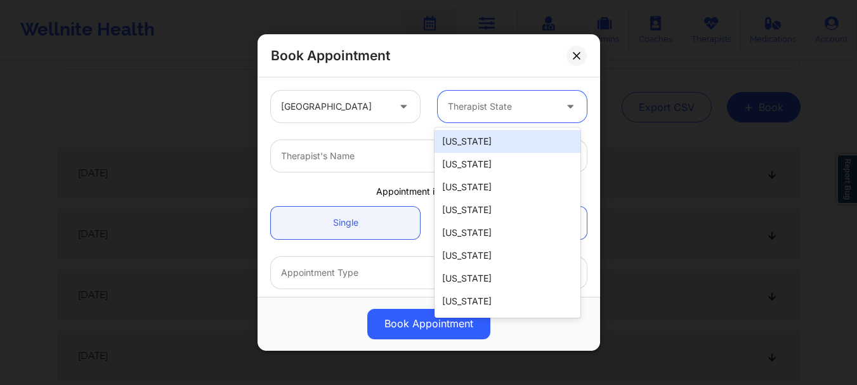
click at [480, 114] on div at bounding box center [501, 106] width 107 height 15
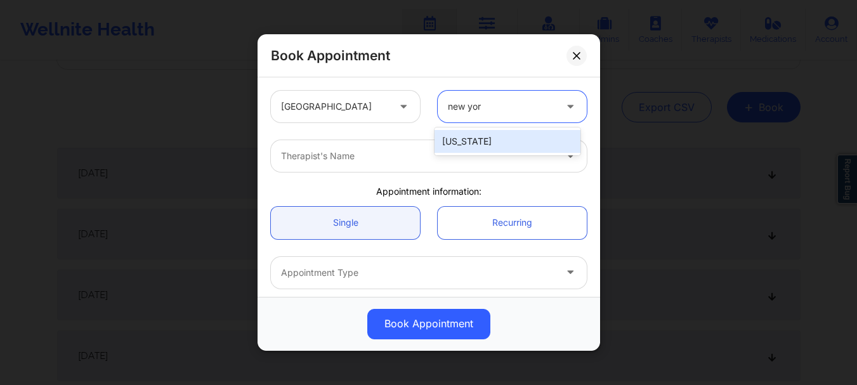
type input "new york"
click at [471, 133] on div "[US_STATE]" at bounding box center [507, 141] width 146 height 23
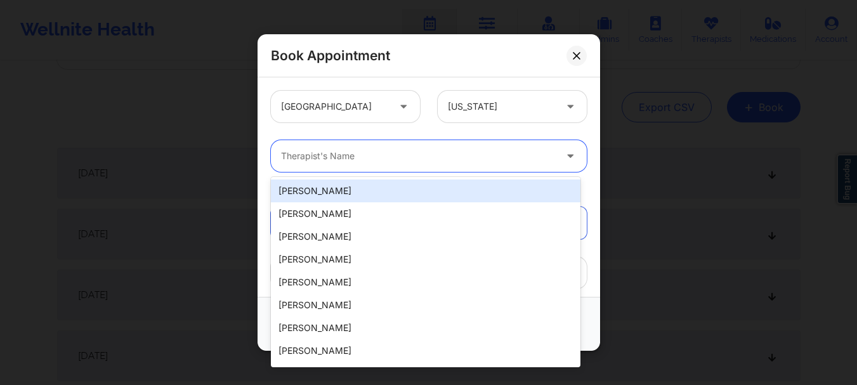
click at [426, 155] on div at bounding box center [418, 155] width 274 height 15
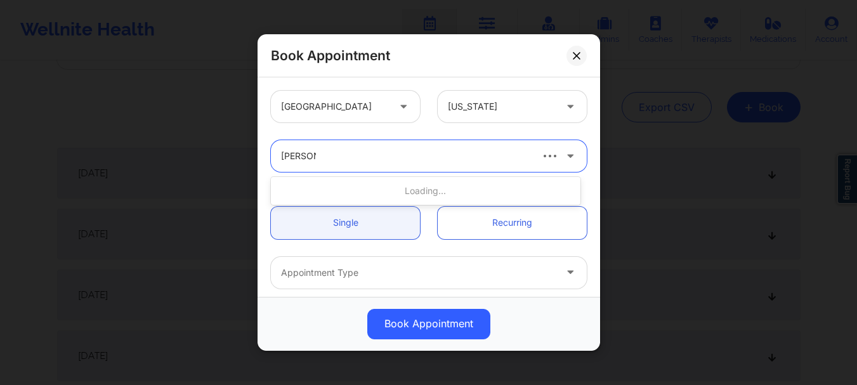
type input "stanley p"
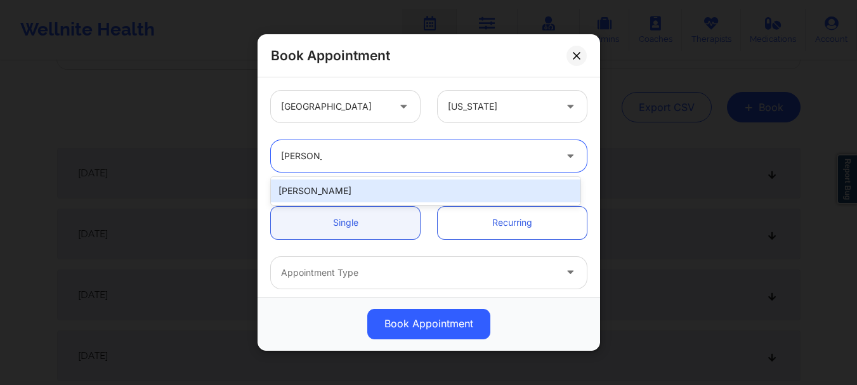
click at [368, 192] on div "Stanley Pearlberg" at bounding box center [426, 191] width 310 height 23
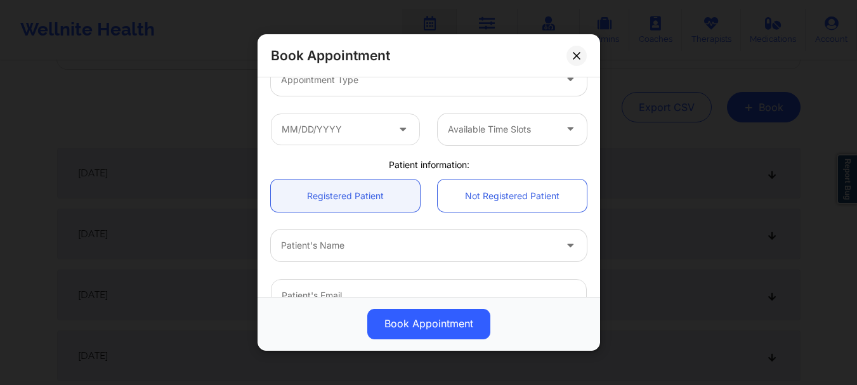
scroll to position [199, 0]
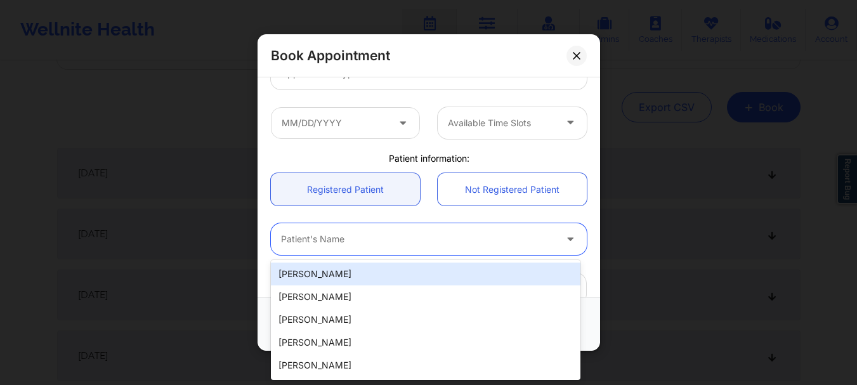
click at [423, 244] on div at bounding box center [418, 239] width 274 height 15
type input "alberto a"
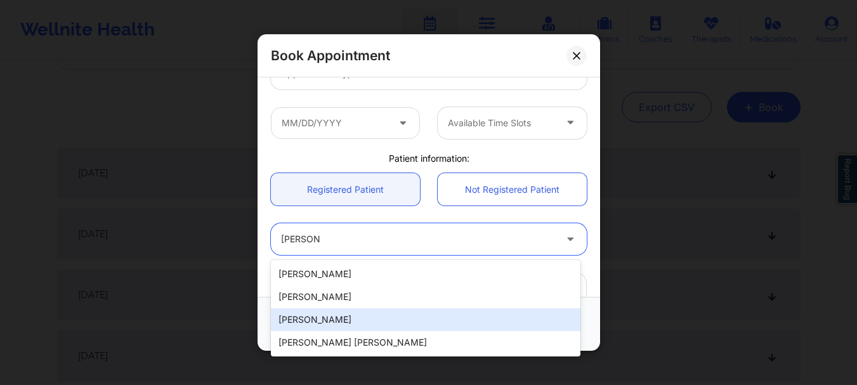
click at [382, 312] on div "[PERSON_NAME]" at bounding box center [426, 319] width 310 height 23
type input "[EMAIL_ADDRESS][DOMAIN_NAME]"
type input "[PHONE_NUMBER]"
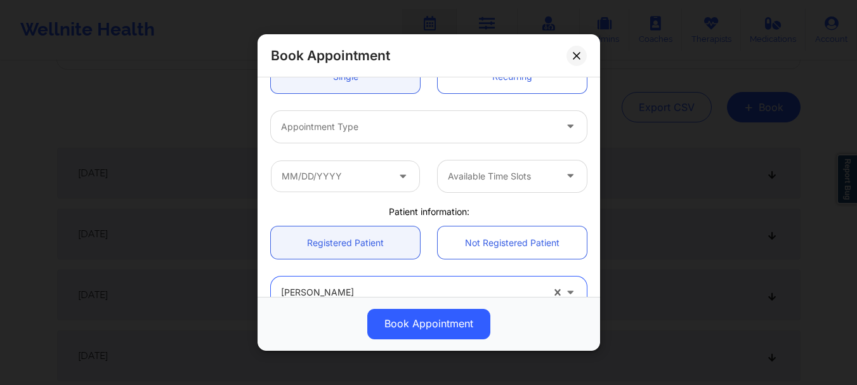
scroll to position [135, 0]
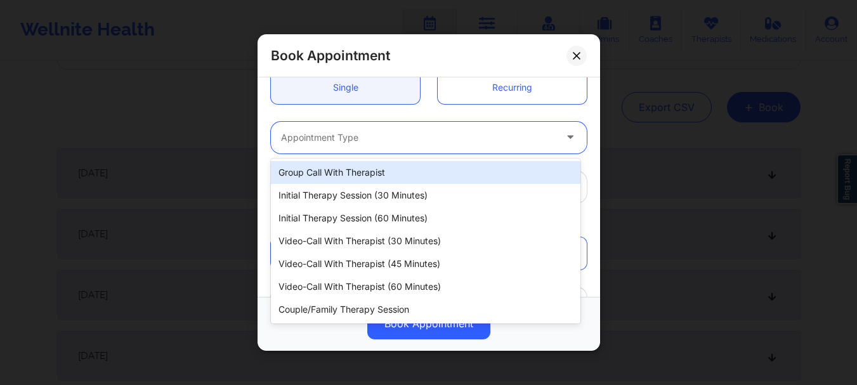
click at [454, 138] on div at bounding box center [418, 137] width 274 height 15
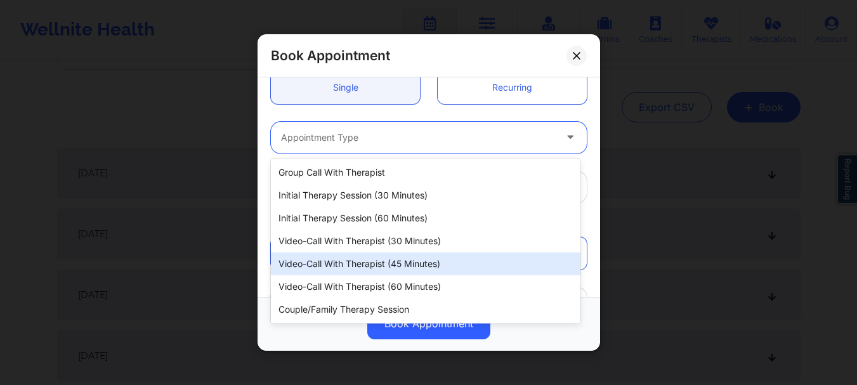
click at [417, 261] on div "Video-Call with Therapist (45 minutes)" at bounding box center [426, 263] width 310 height 23
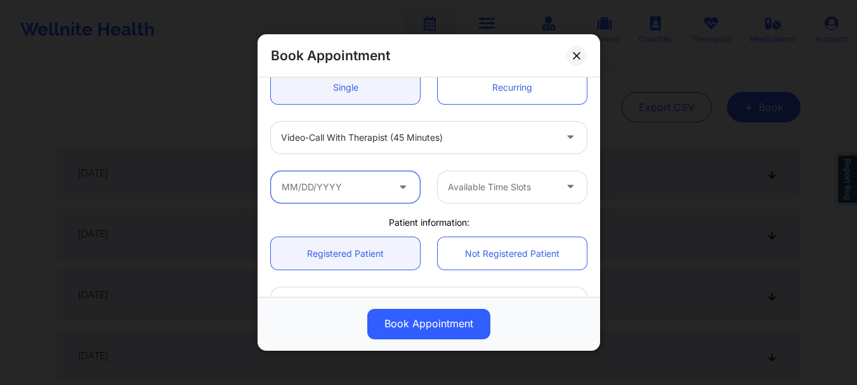
click at [315, 187] on input "text" at bounding box center [345, 187] width 149 height 32
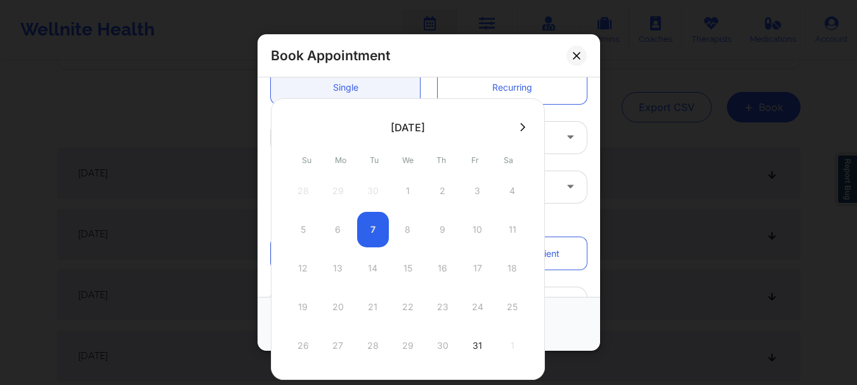
click at [521, 136] on div at bounding box center [408, 126] width 274 height 19
click at [520, 131] on icon at bounding box center [522, 127] width 5 height 10
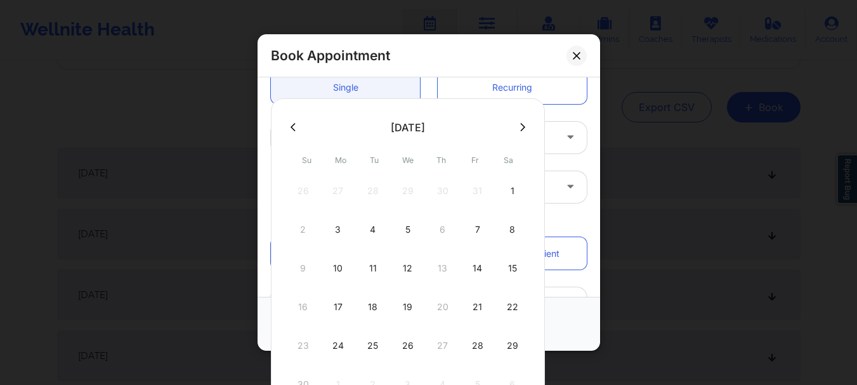
click at [516, 125] on button at bounding box center [522, 127] width 13 height 11
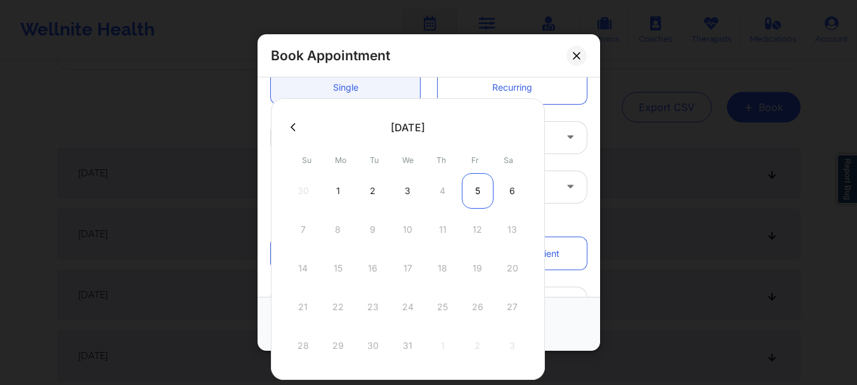
click at [476, 207] on div "5" at bounding box center [478, 191] width 32 height 36
type input "12/05/2025"
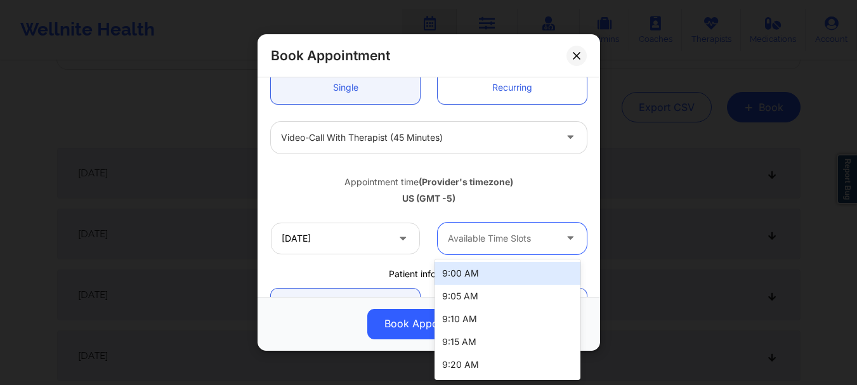
click at [465, 238] on div at bounding box center [501, 238] width 107 height 15
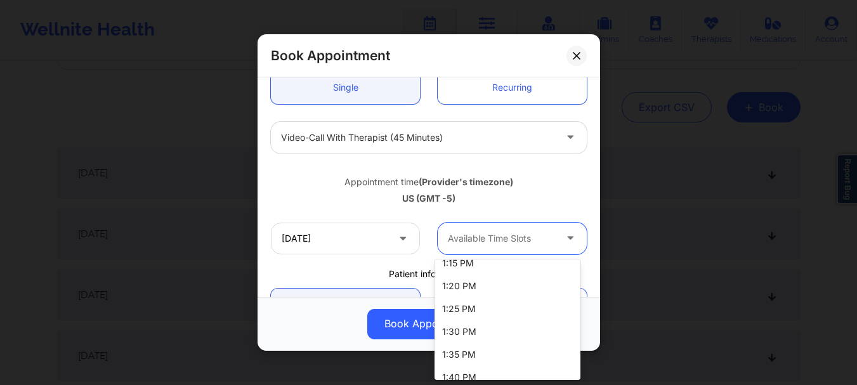
scroll to position [1225, 0]
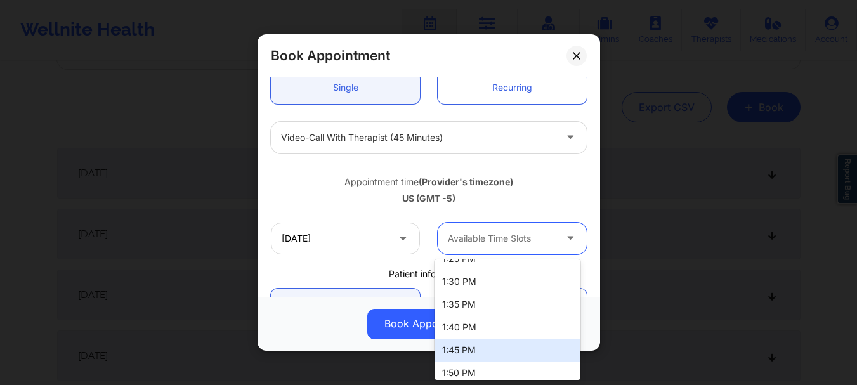
click at [526, 344] on div "1:45 PM" at bounding box center [507, 350] width 146 height 23
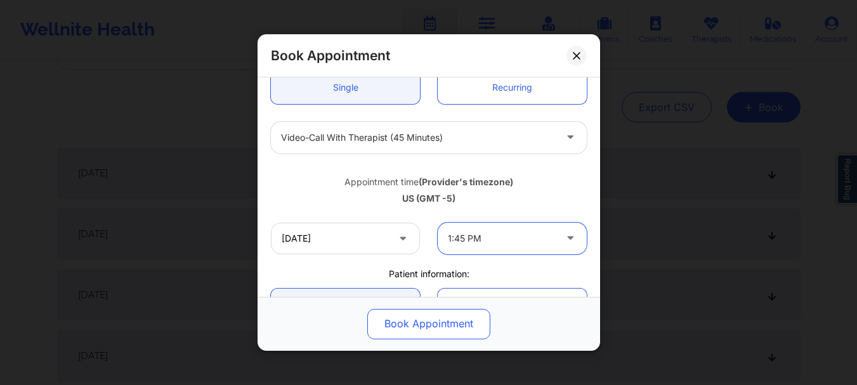
click at [452, 323] on button "Book Appointment" at bounding box center [428, 324] width 123 height 30
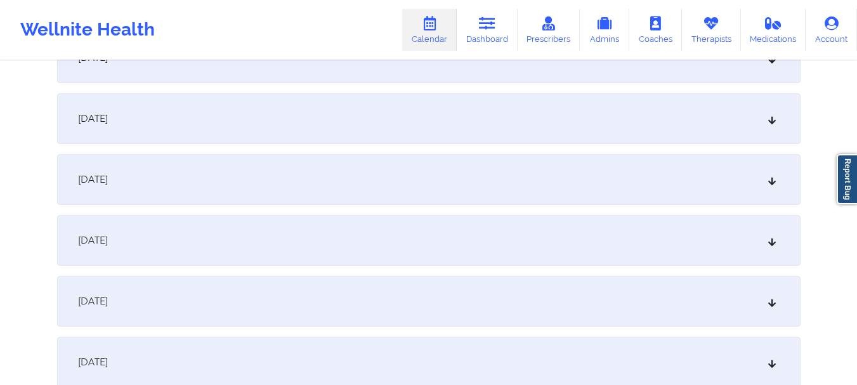
scroll to position [1475, 0]
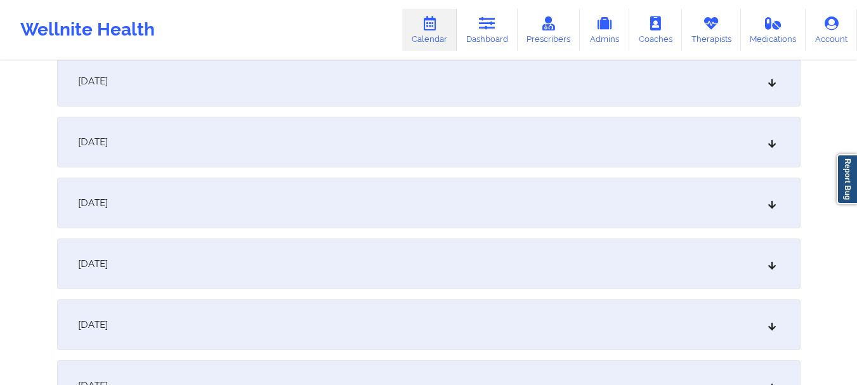
click at [771, 201] on icon at bounding box center [771, 203] width 11 height 9
